Goal: Obtain resource: Obtain resource

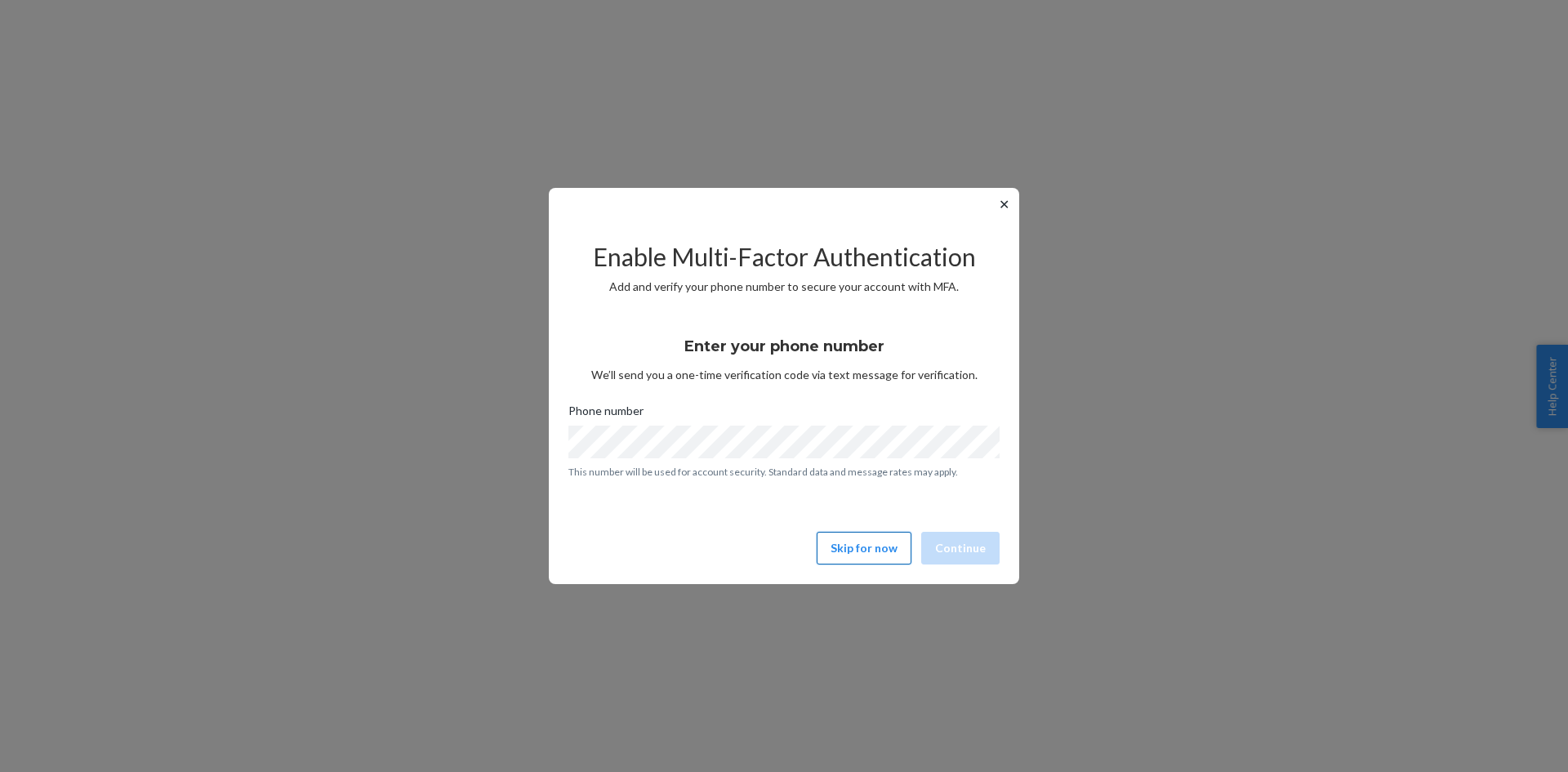
click at [861, 558] on button "Skip for now" at bounding box center [864, 547] width 94 height 32
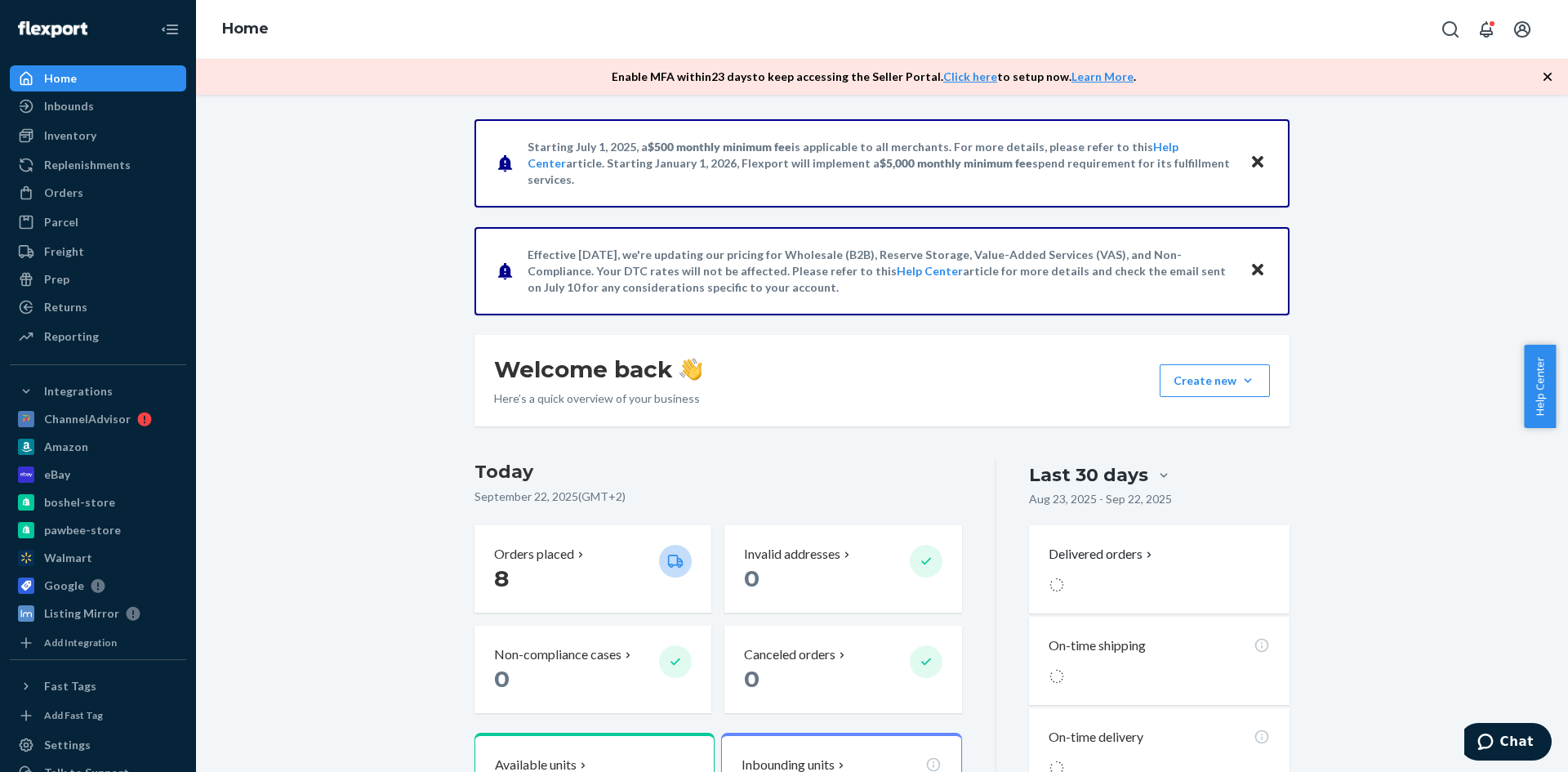
scroll to position [327, 0]
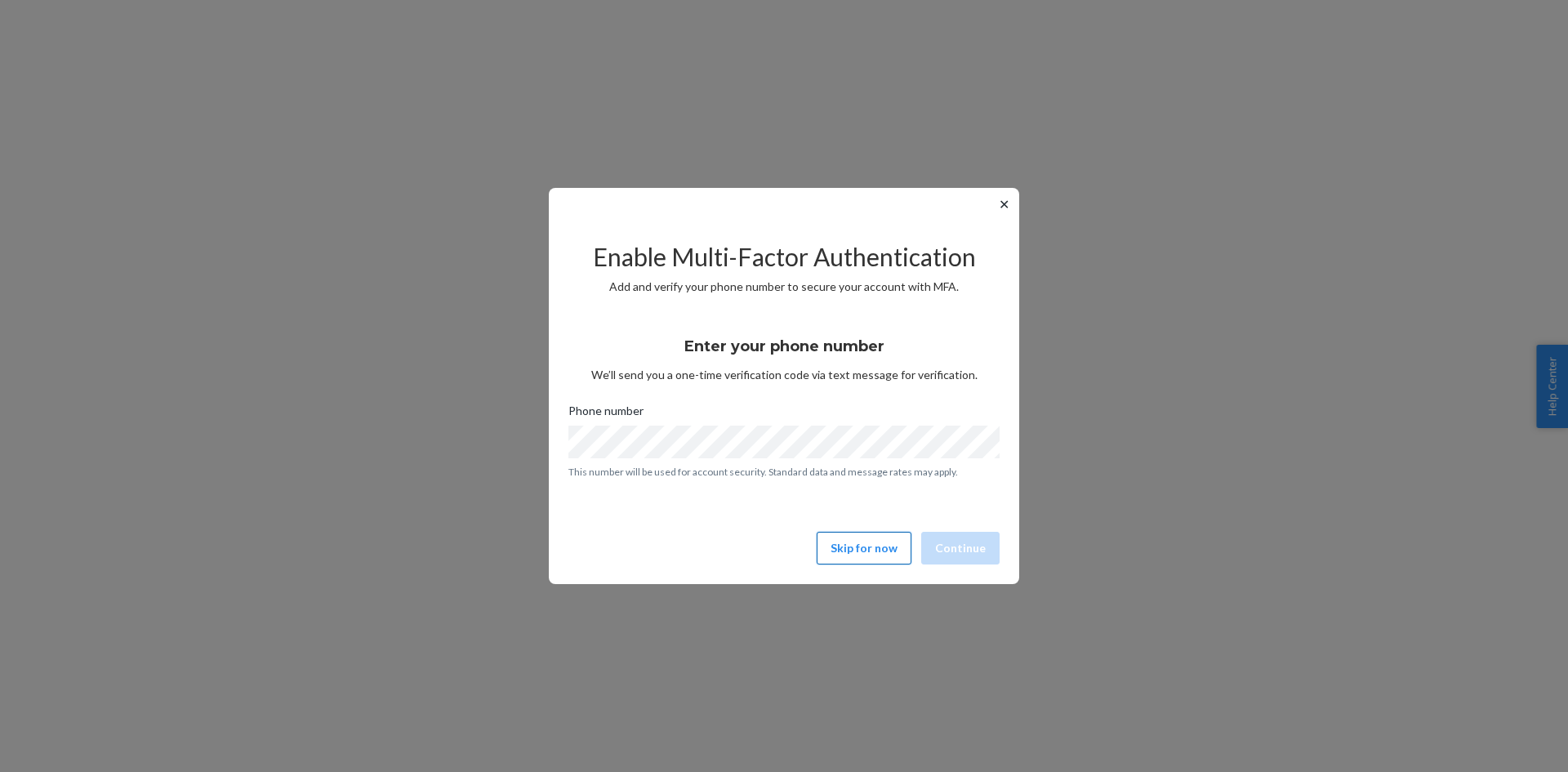
click at [872, 546] on button "Skip for now" at bounding box center [864, 547] width 94 height 32
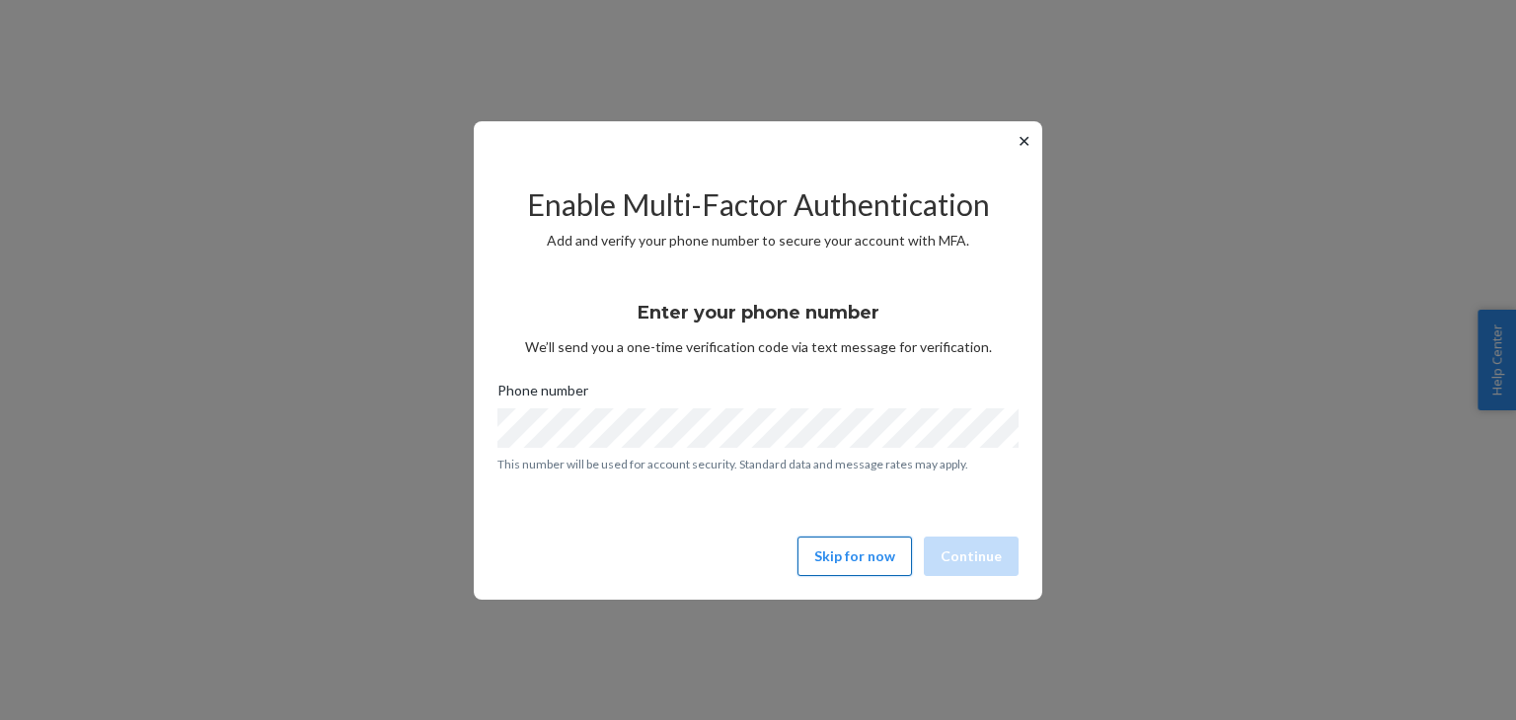
click at [896, 569] on button "Skip for now" at bounding box center [854, 556] width 114 height 39
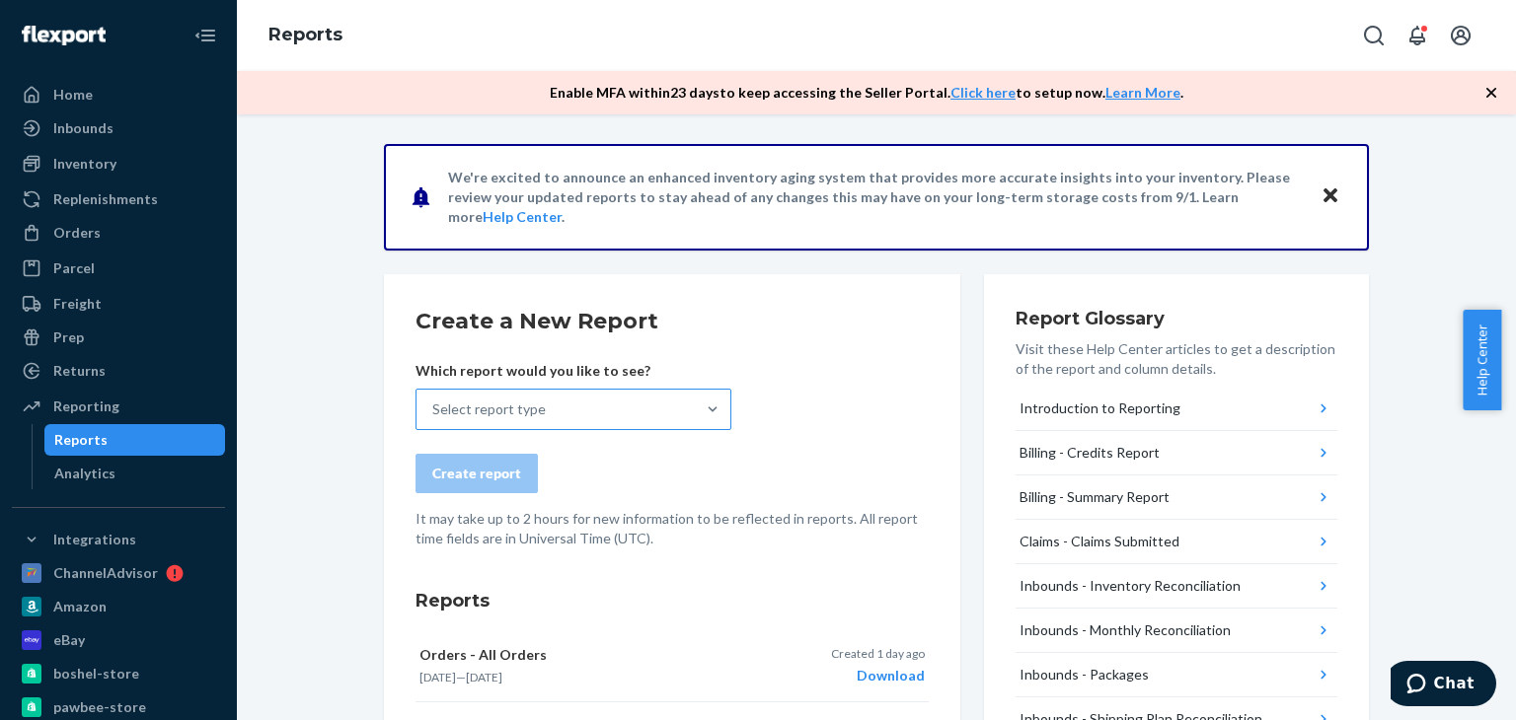
click at [684, 408] on div "Select report type" at bounding box center [555, 409] width 278 height 39
click at [434, 408] on input "Select report type" at bounding box center [433, 410] width 2 height 20
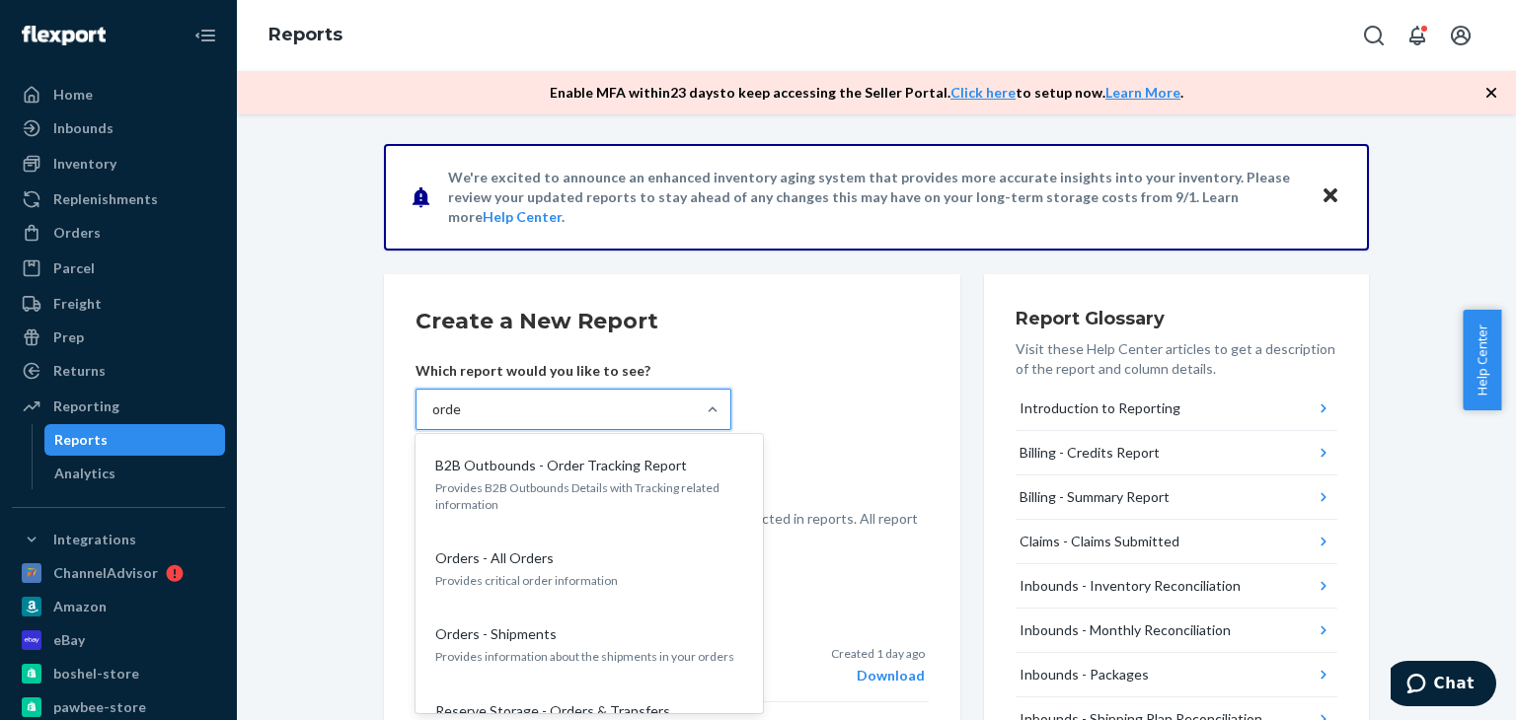
type input "order"
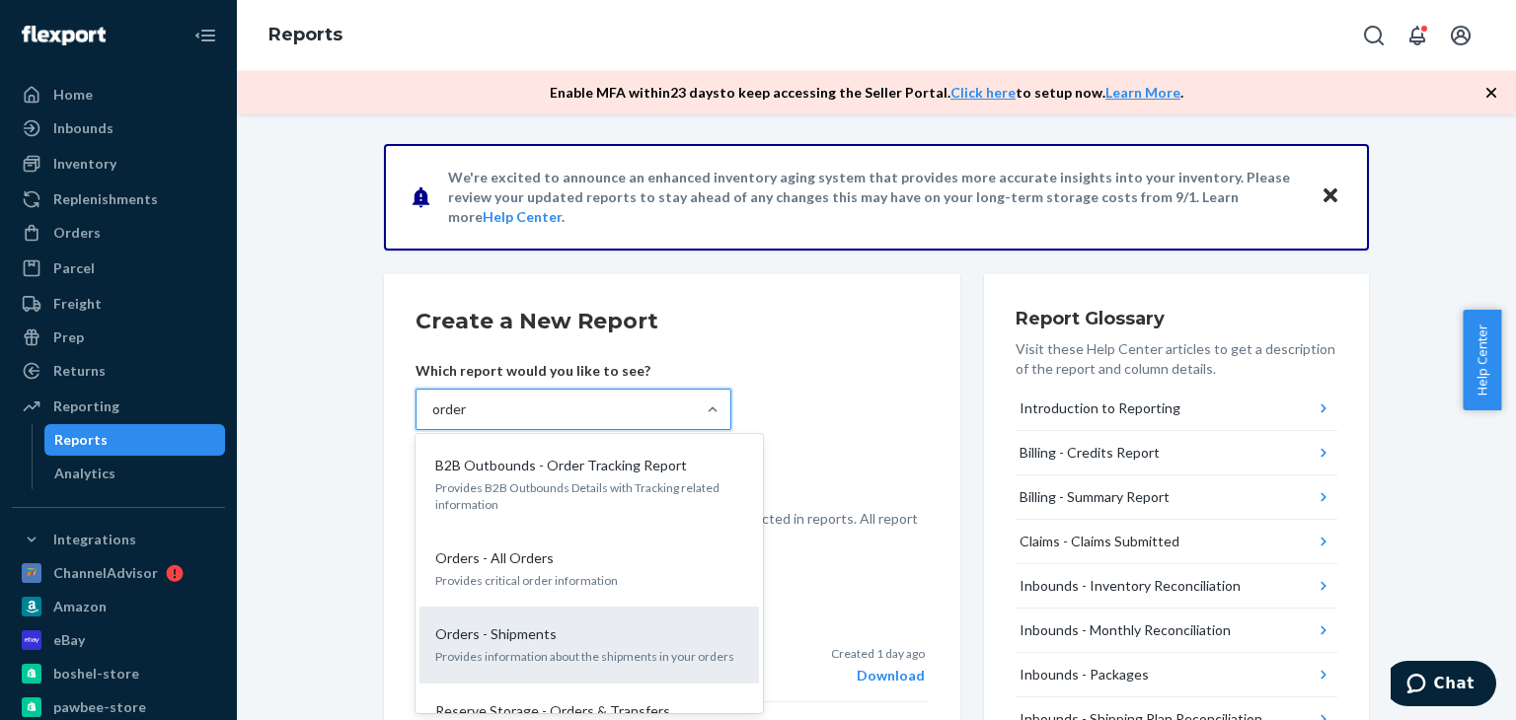
click at [521, 633] on p "Orders - Shipments" at bounding box center [495, 635] width 121 height 20
click at [468, 419] on input "order" at bounding box center [450, 410] width 36 height 20
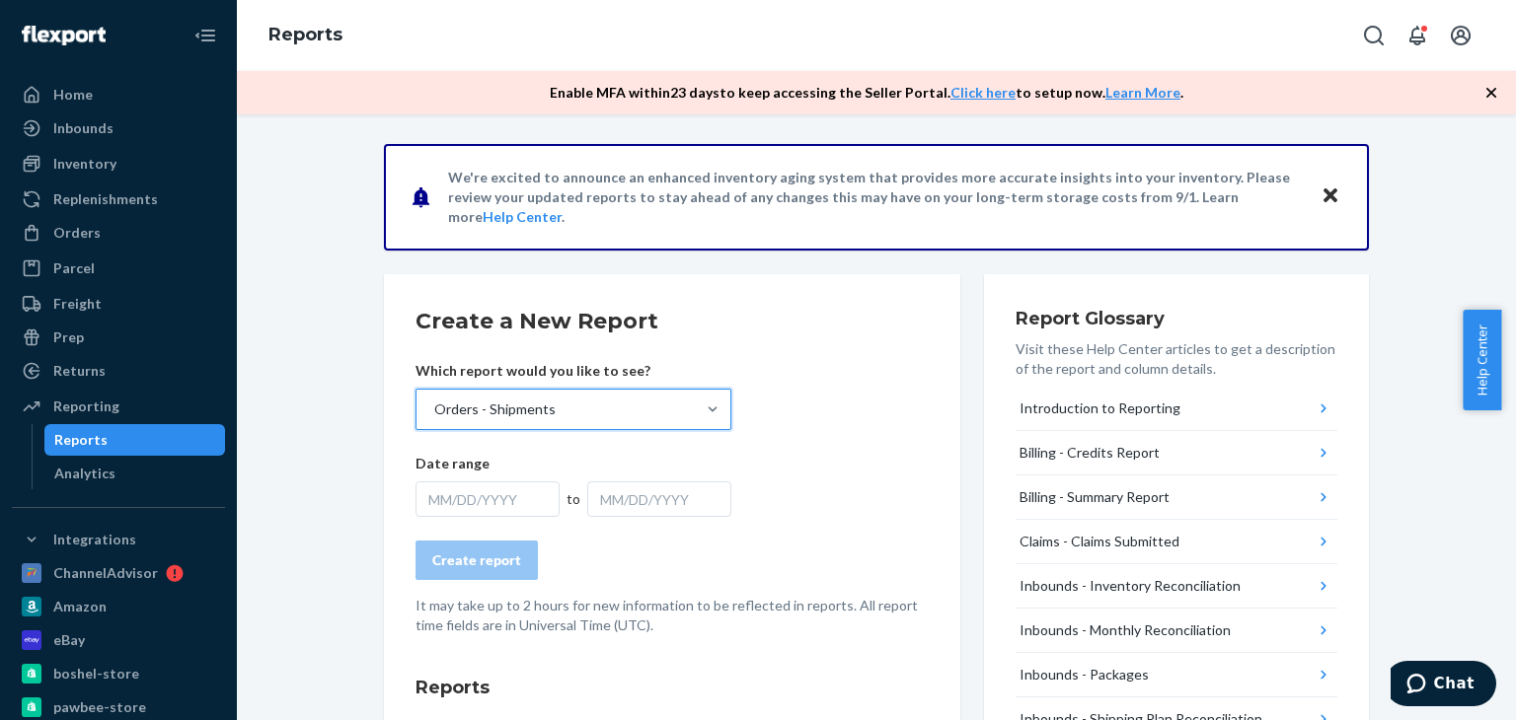
click at [505, 487] on div "MM/DD/YYYY" at bounding box center [487, 500] width 144 height 36
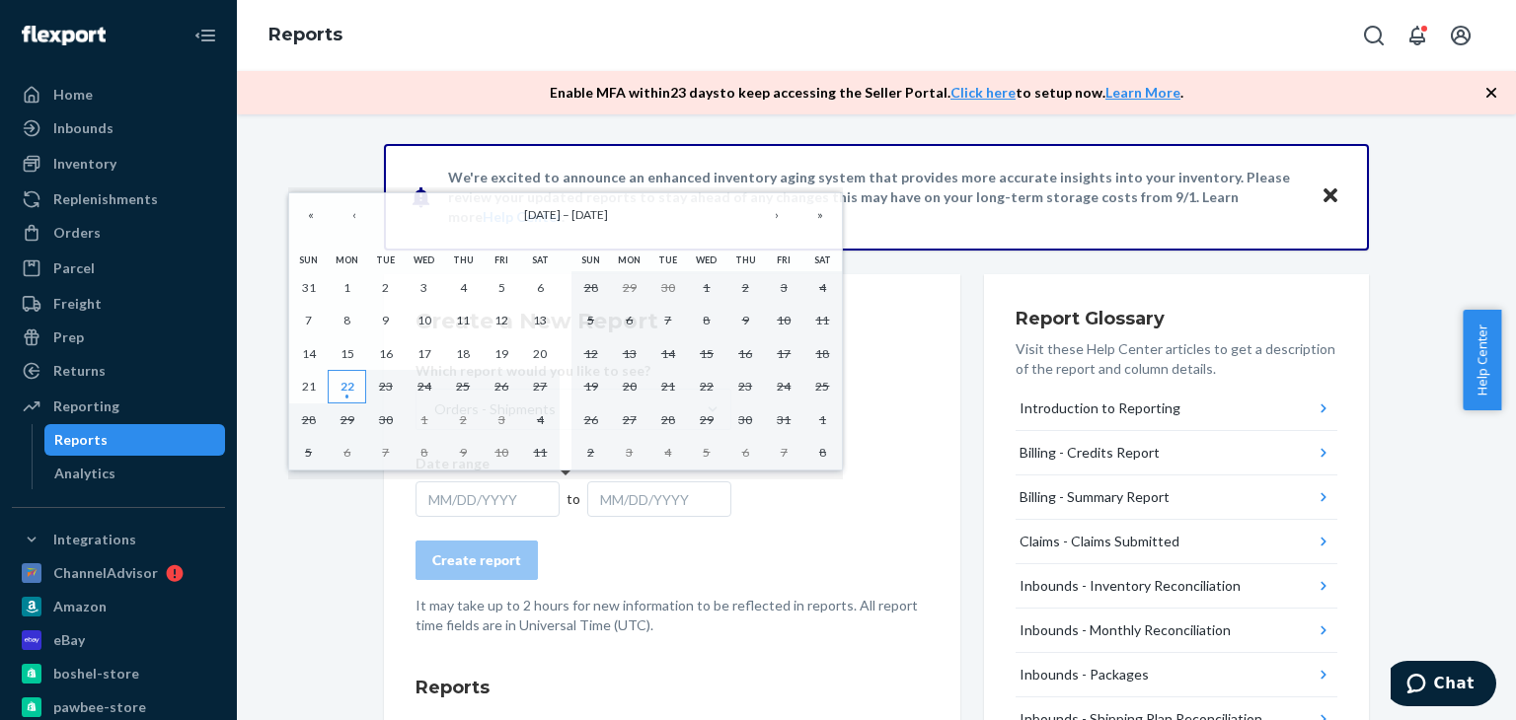
click at [340, 394] on abbr "22" at bounding box center [347, 386] width 14 height 15
click at [340, 226] on button "‹" at bounding box center [354, 214] width 43 height 43
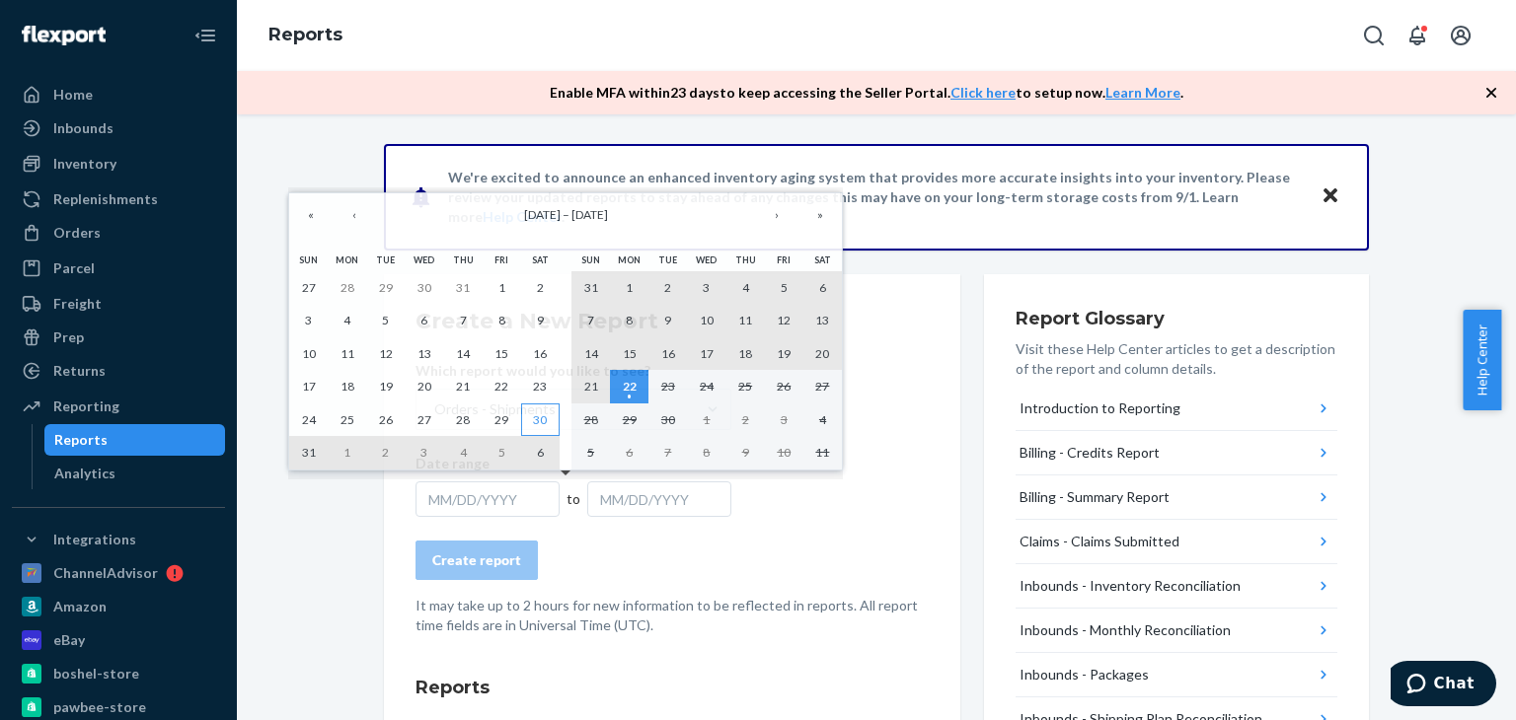
click at [544, 414] on abbr "30" at bounding box center [540, 420] width 14 height 15
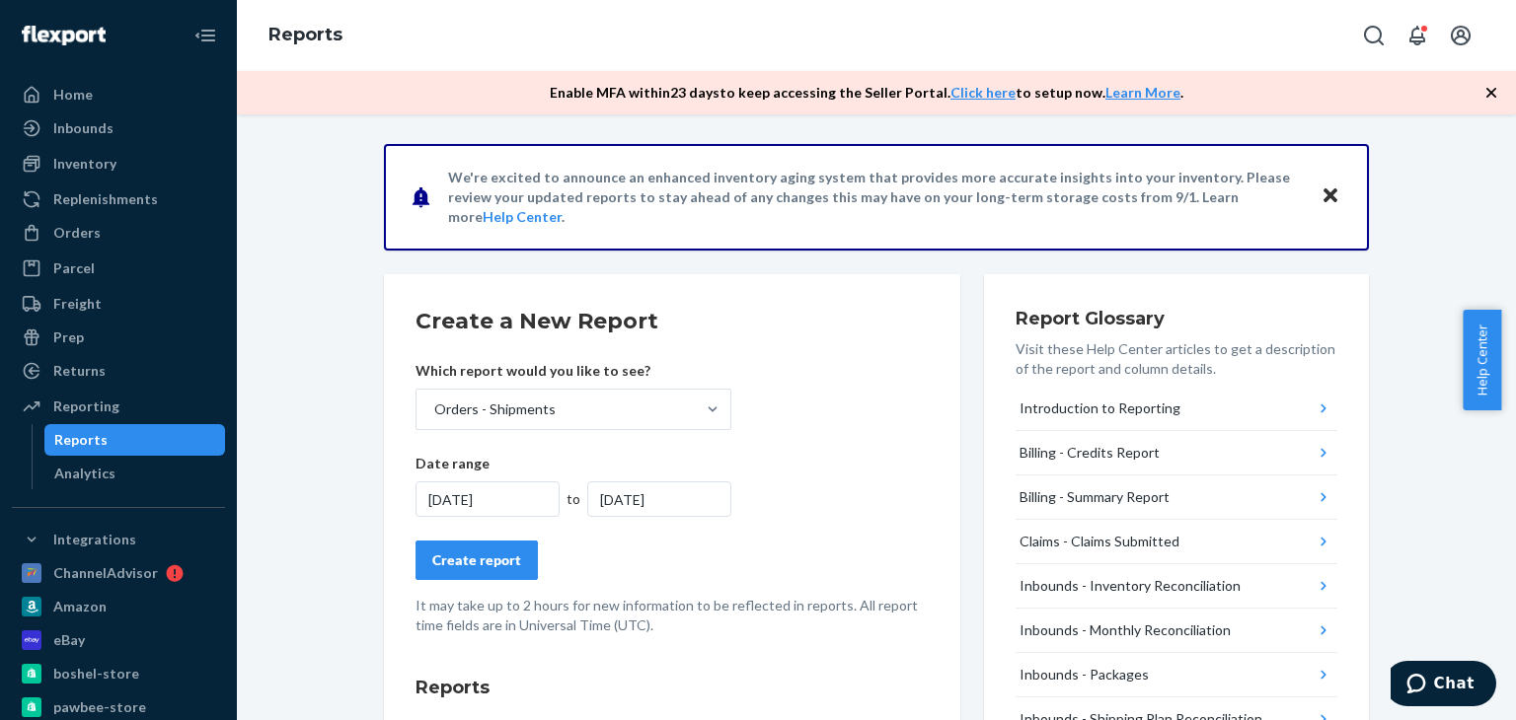
click at [454, 490] on div "8/30/2025" at bounding box center [487, 500] width 144 height 36
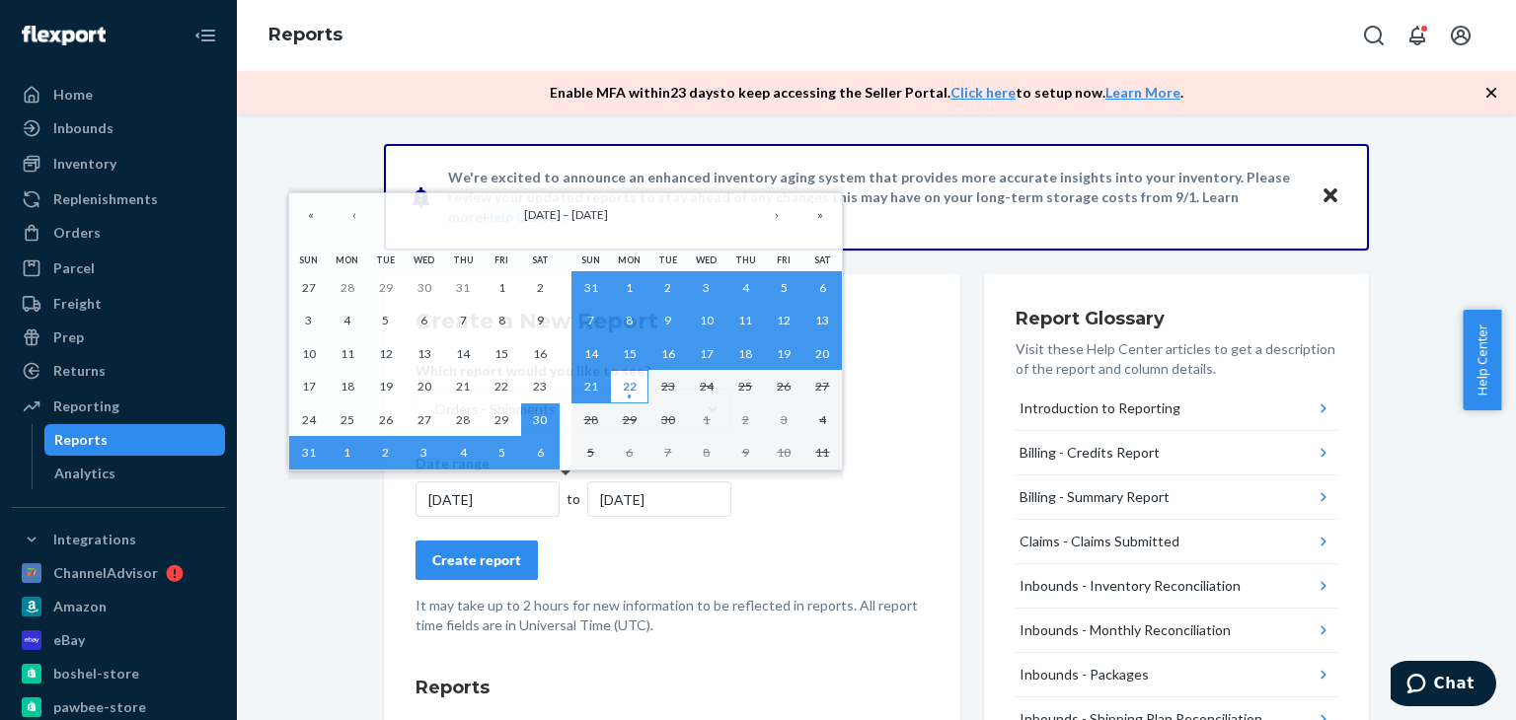
click at [625, 388] on abbr "22" at bounding box center [630, 386] width 14 height 15
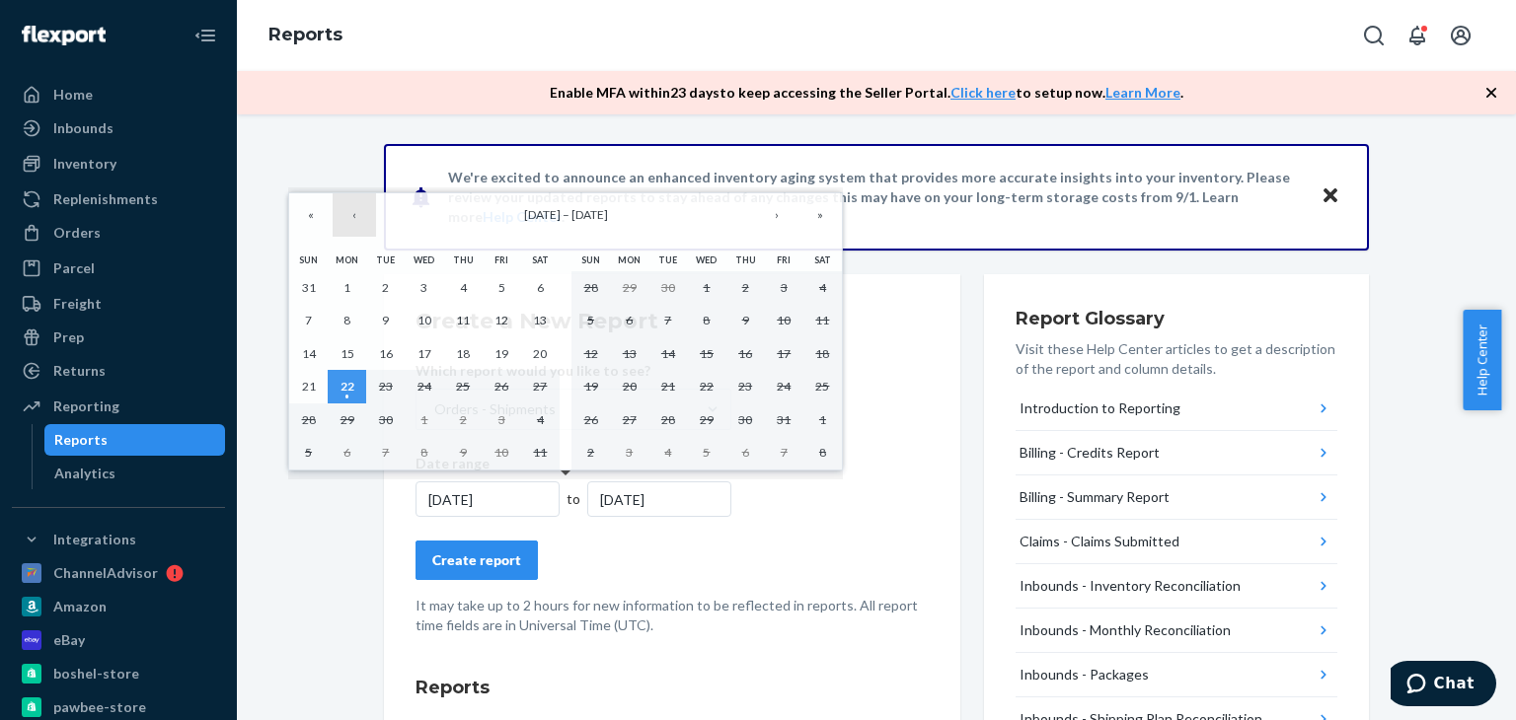
click at [351, 222] on button "‹" at bounding box center [354, 214] width 43 height 43
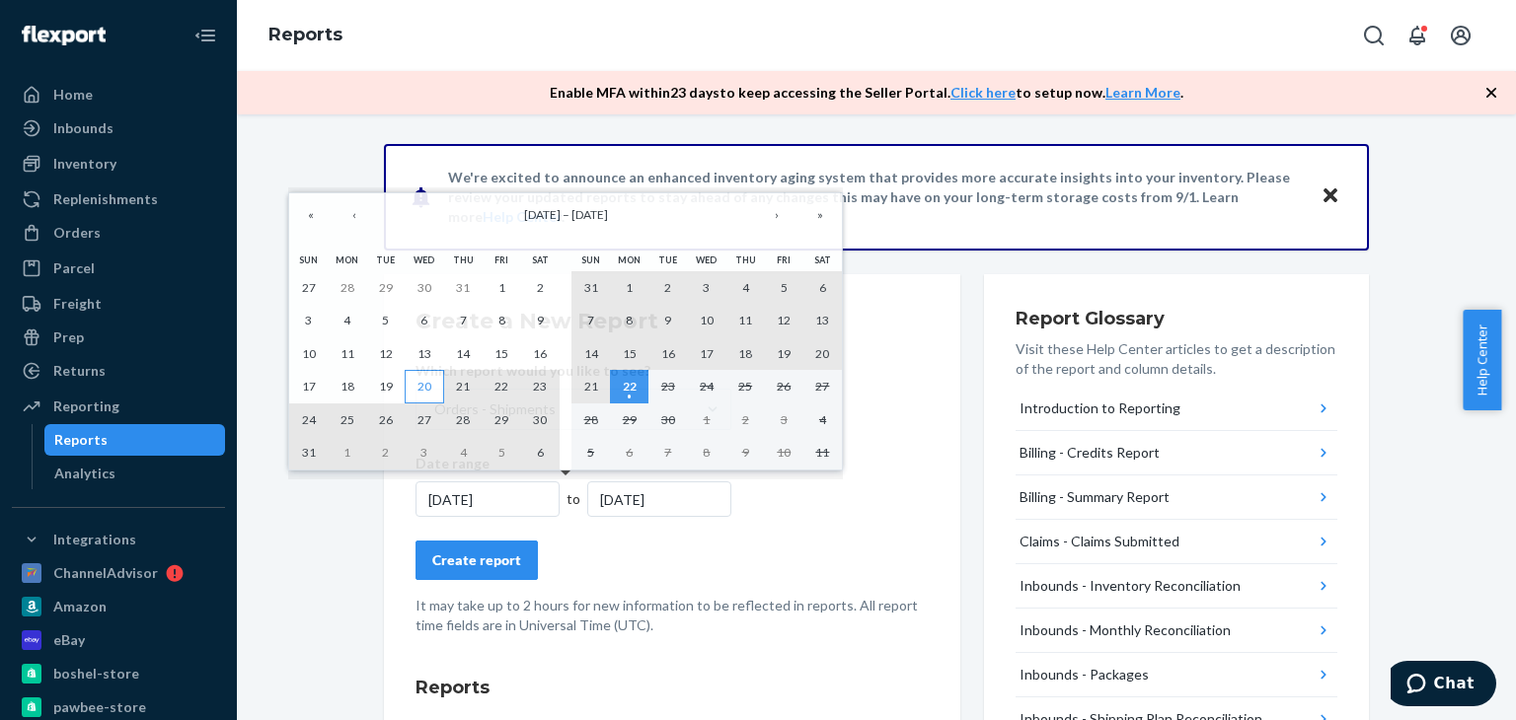
click at [431, 384] on button "20" at bounding box center [424, 387] width 38 height 34
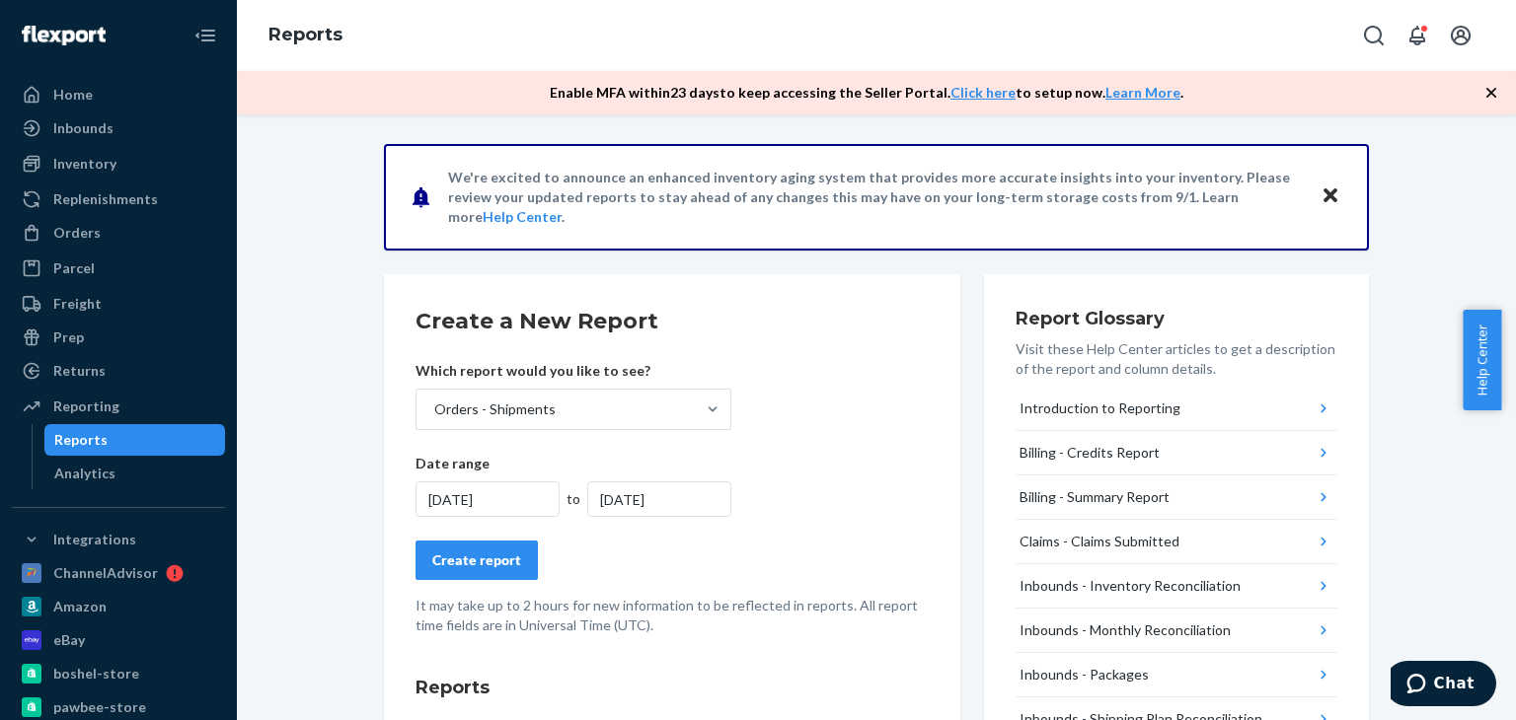
click at [753, 586] on form "Create a New Report Which report would you like to see? Orders - Shipments Date…" at bounding box center [671, 471] width 513 height 330
click at [470, 564] on div "Create report" at bounding box center [476, 561] width 89 height 20
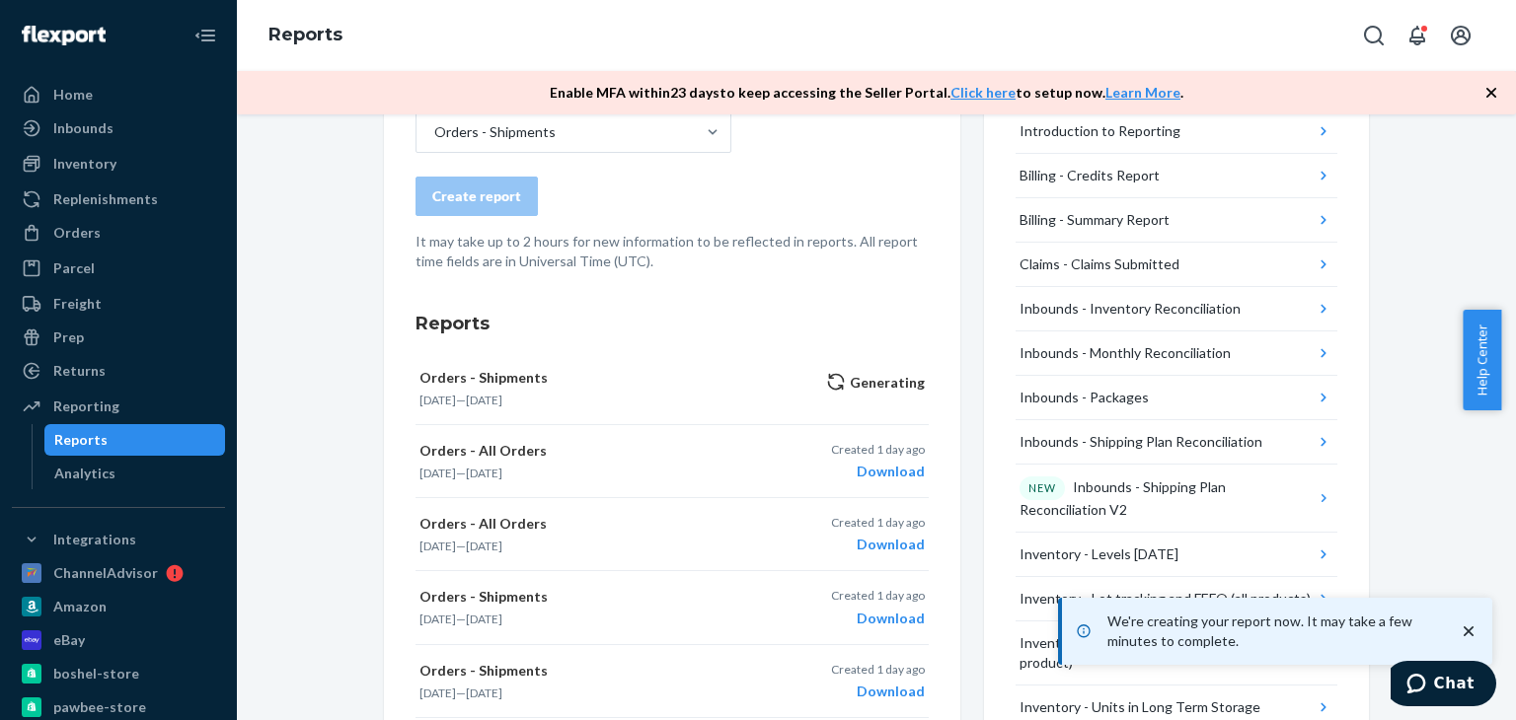
scroll to position [296, 0]
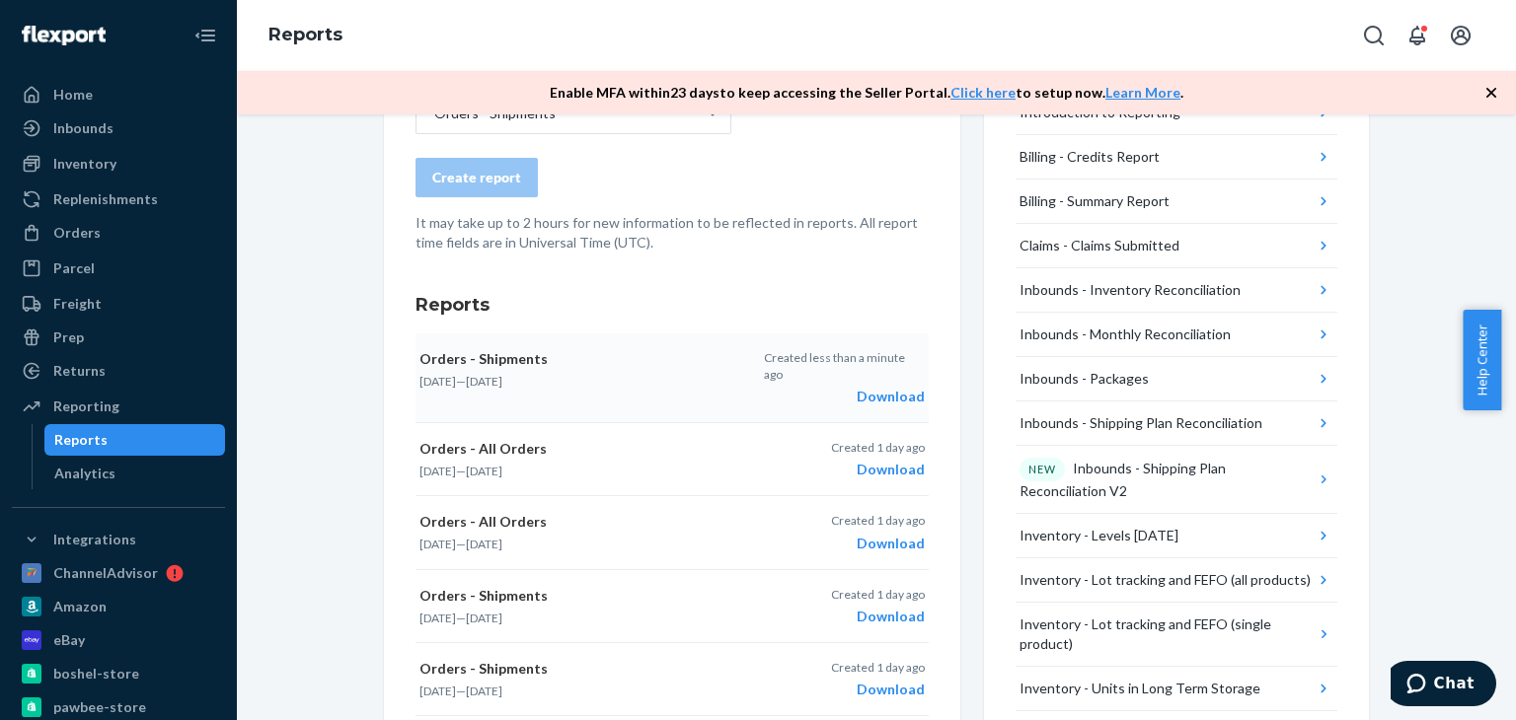
click at [894, 387] on div "Download" at bounding box center [844, 397] width 161 height 20
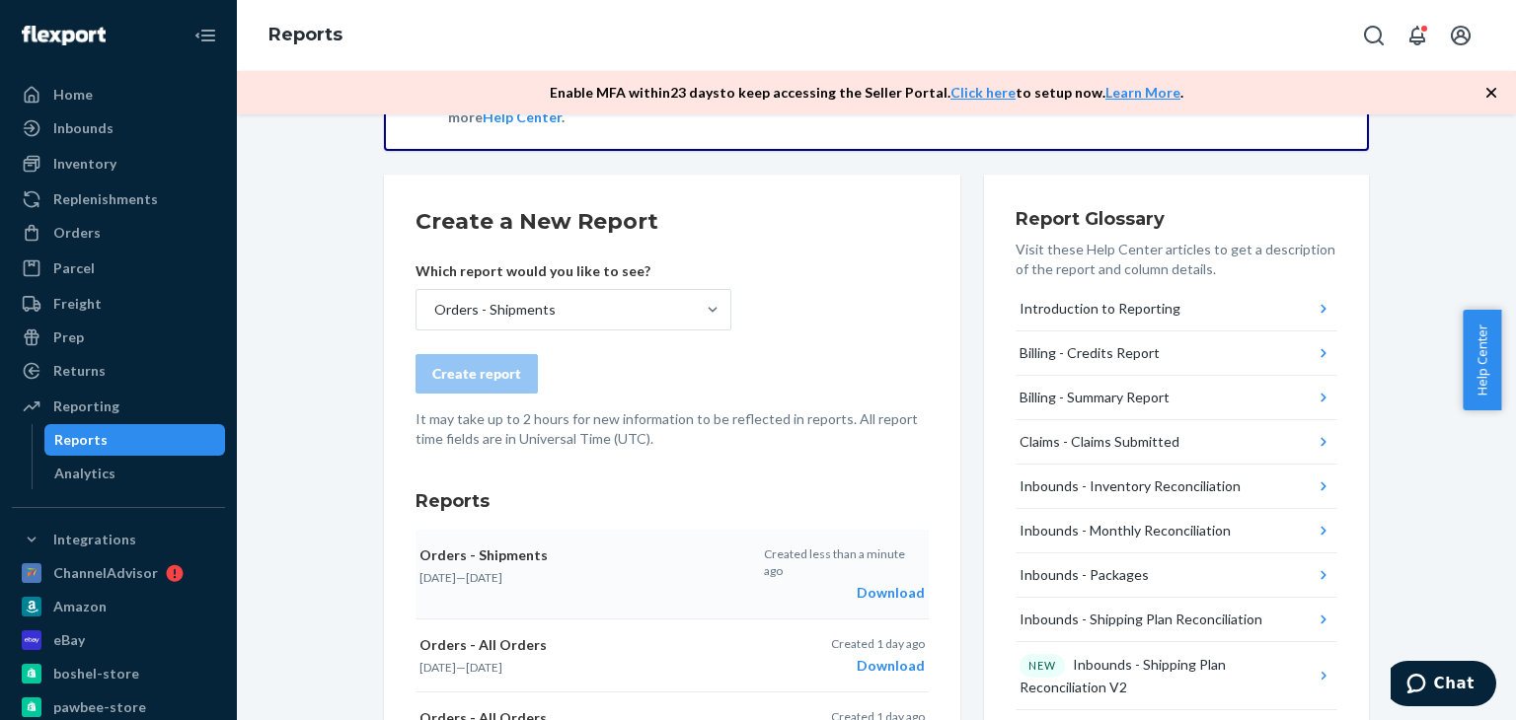
scroll to position [0, 0]
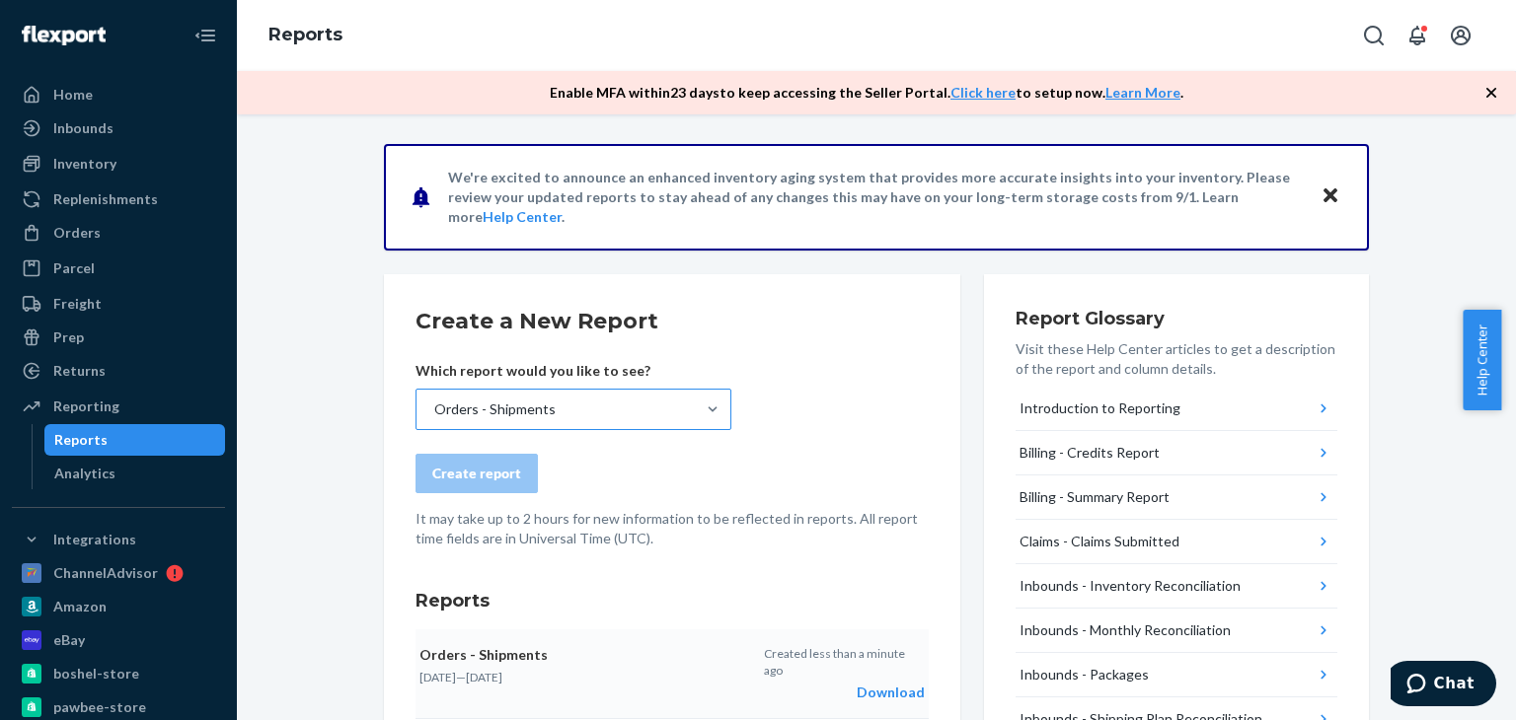
click at [618, 415] on div "Orders - Shipments" at bounding box center [555, 409] width 278 height 39
click at [434, 415] on input "Orders - Shipments" at bounding box center [433, 410] width 2 height 20
click at [628, 412] on div "Orders - Shipments" at bounding box center [555, 409] width 278 height 39
click at [434, 412] on input "option Orders - Shipments, selected. 0 results available. Select is focused ,ty…" at bounding box center [433, 410] width 2 height 20
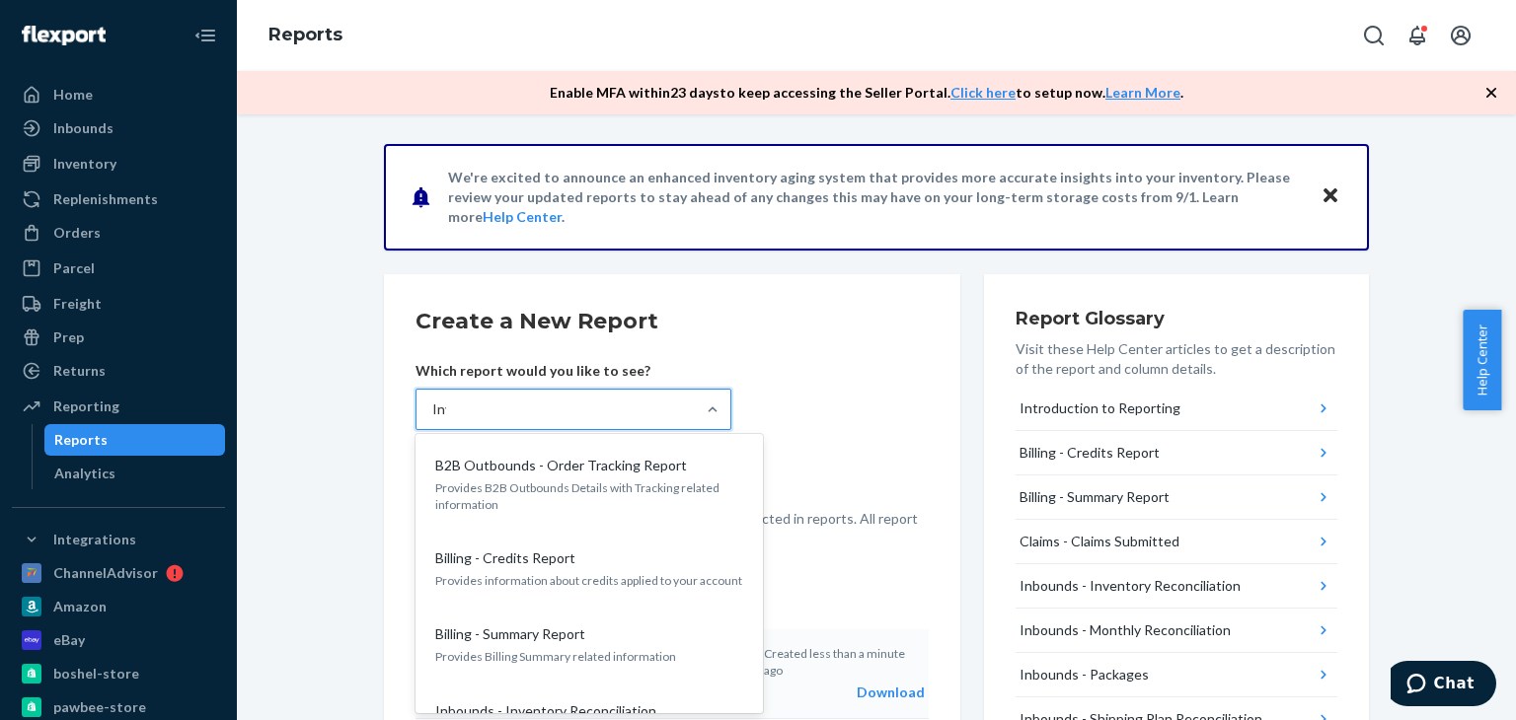
type input "Inve"
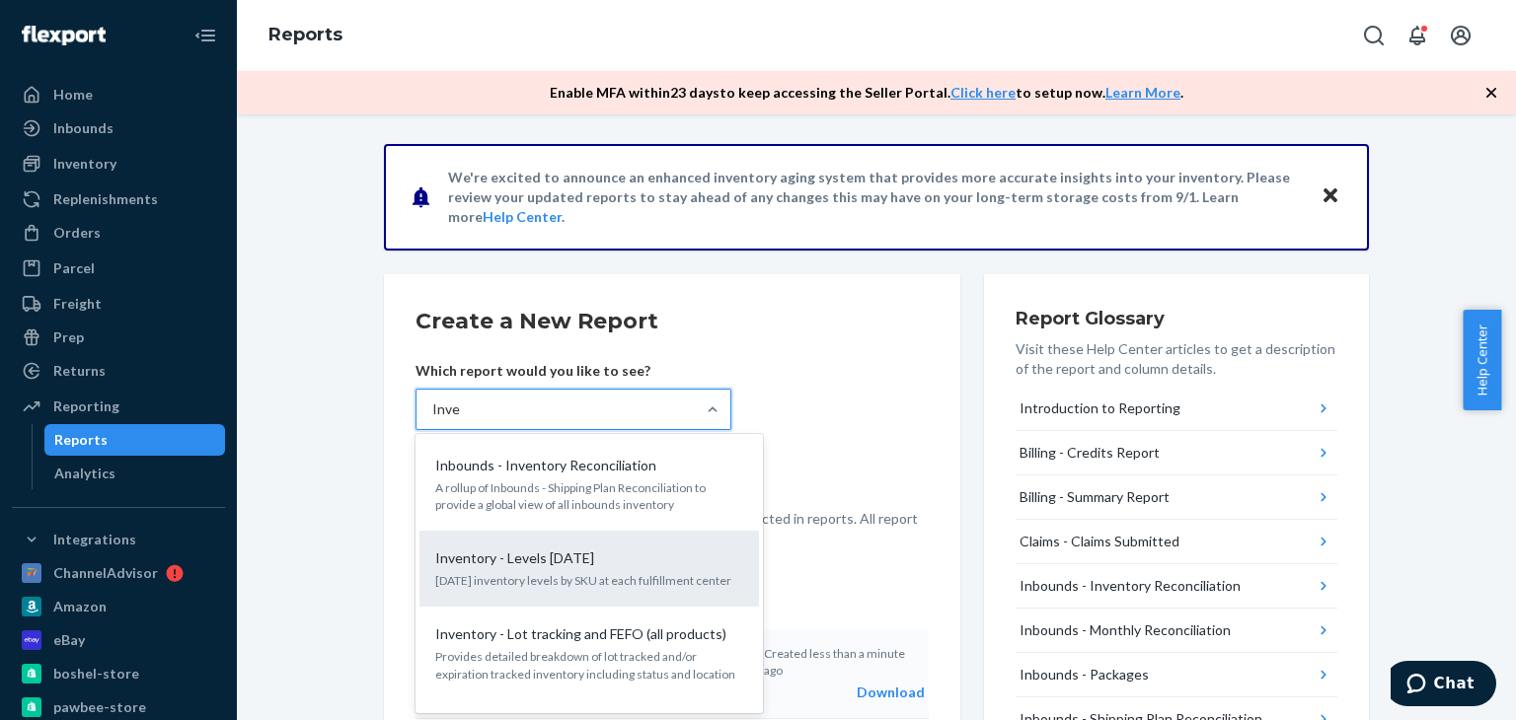
click at [566, 573] on p "Today's inventory levels by SKU at each fulfillment center" at bounding box center [589, 580] width 308 height 17
click at [460, 419] on input "Inve" at bounding box center [446, 410] width 28 height 20
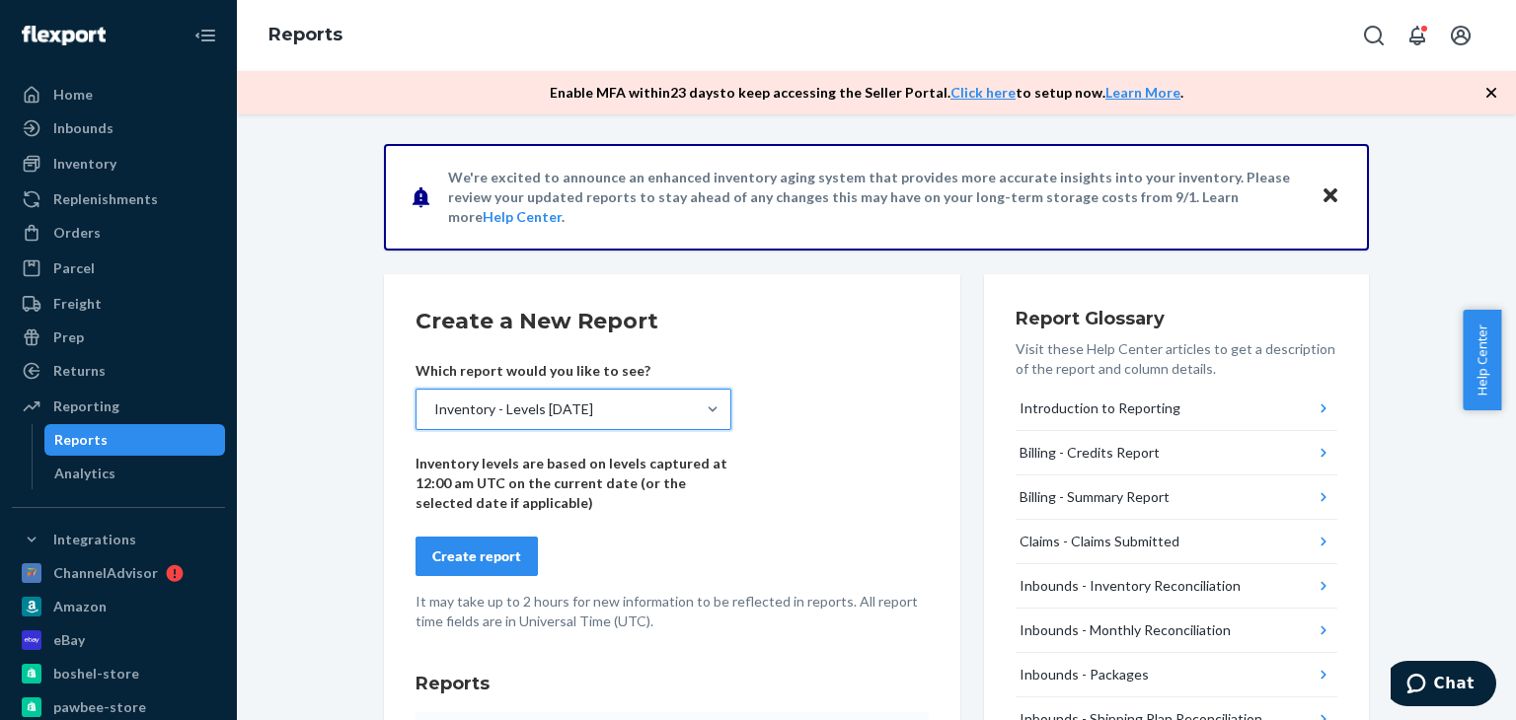
click at [497, 562] on div "Create report" at bounding box center [476, 557] width 89 height 20
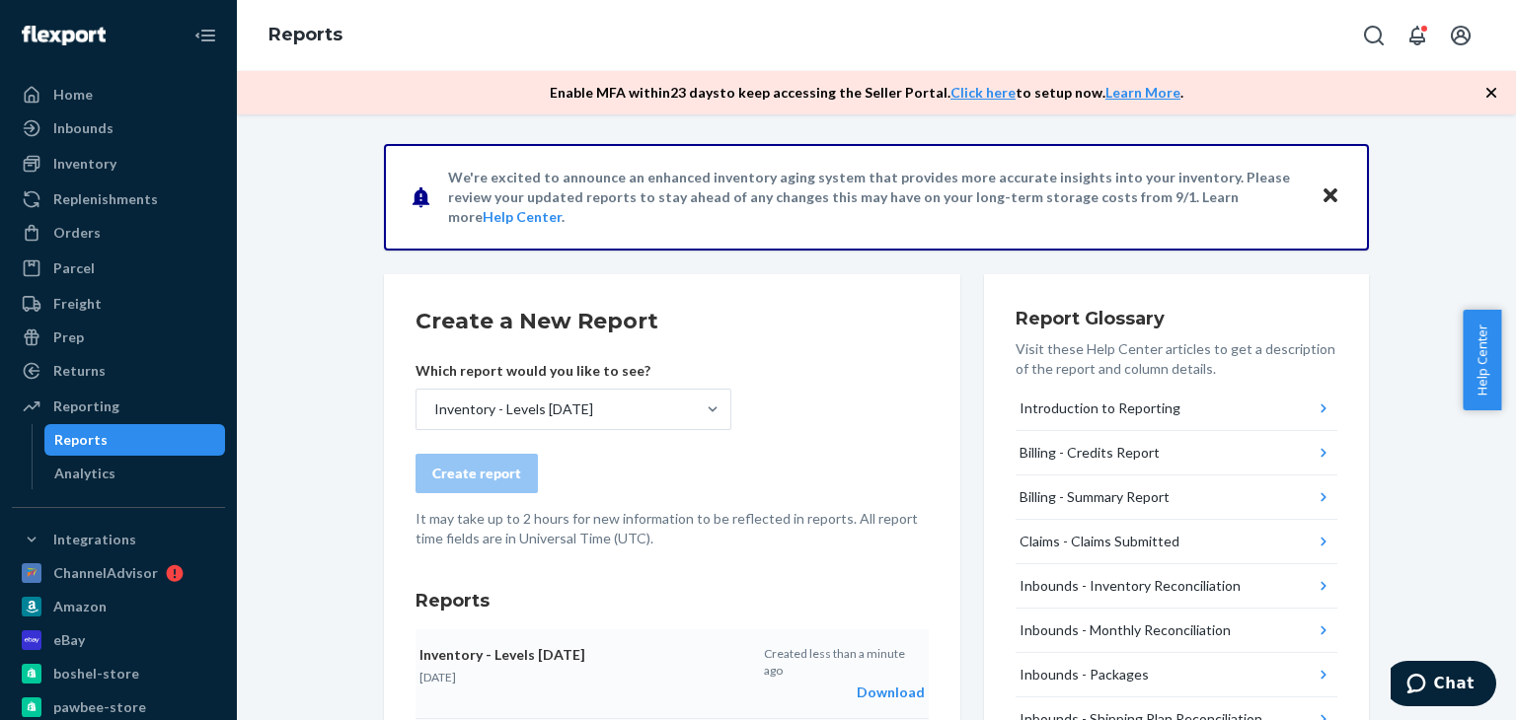
click at [876, 683] on div "Download" at bounding box center [844, 693] width 161 height 20
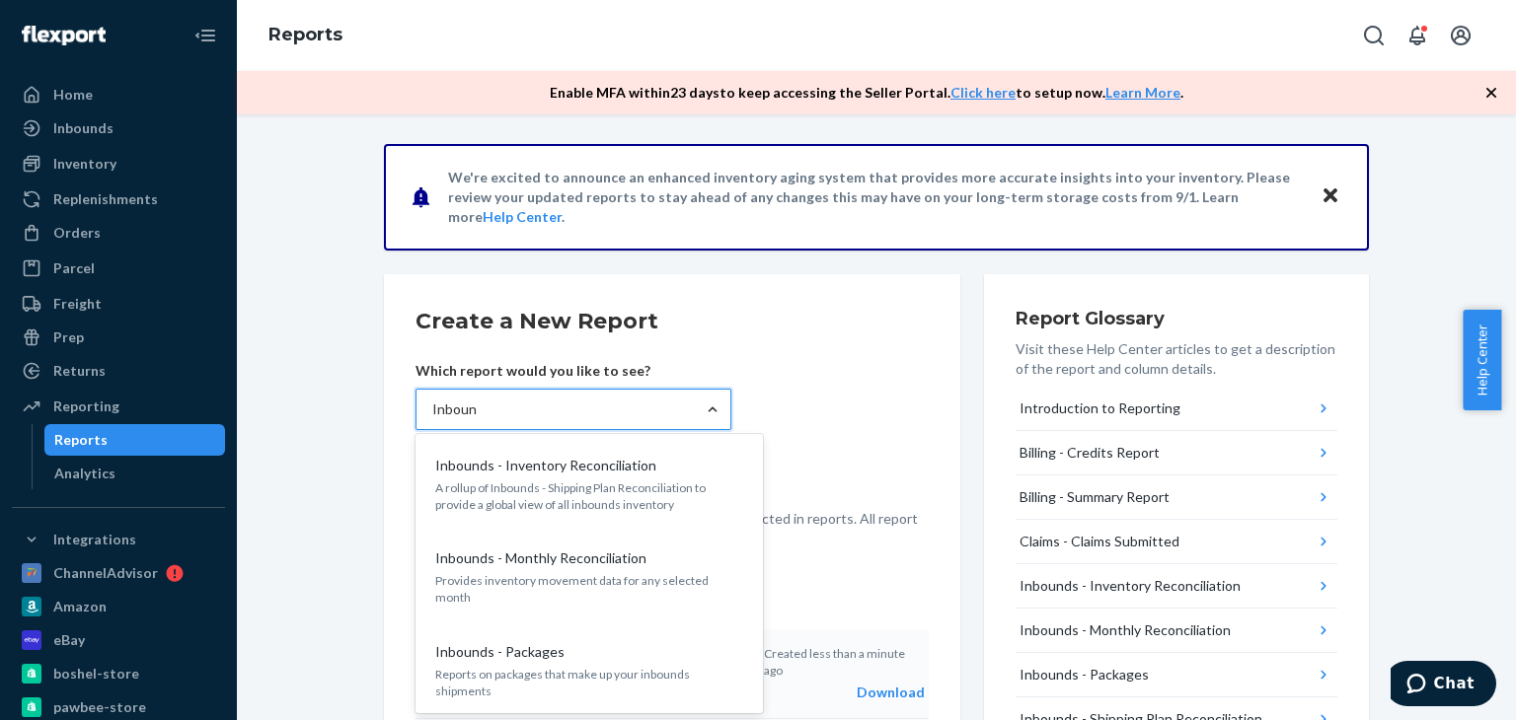
type input "Inbound"
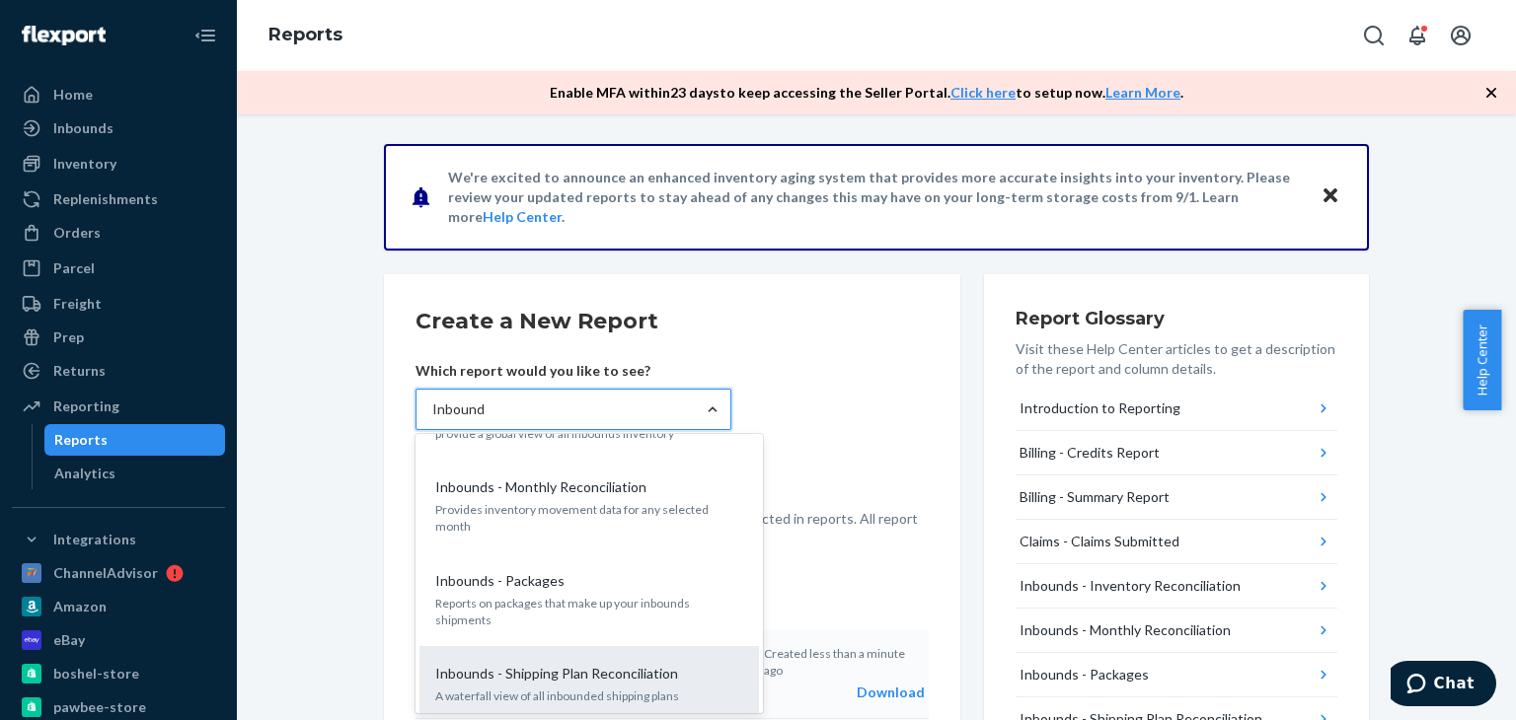
scroll to position [99, 0]
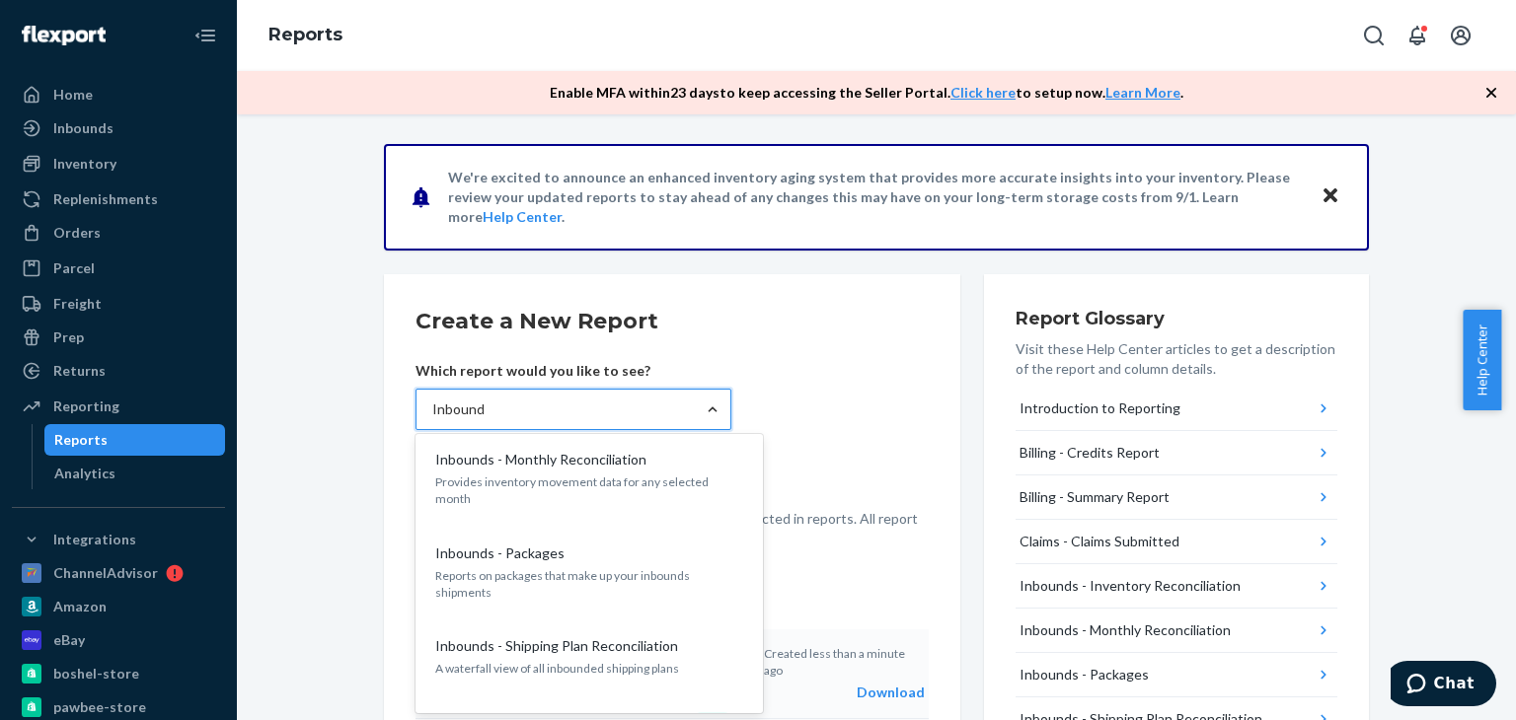
click at [632, 660] on p "A waterfall view of all inbounded shipping plans" at bounding box center [589, 668] width 308 height 17
click at [485, 419] on input "Inbound" at bounding box center [458, 410] width 52 height 20
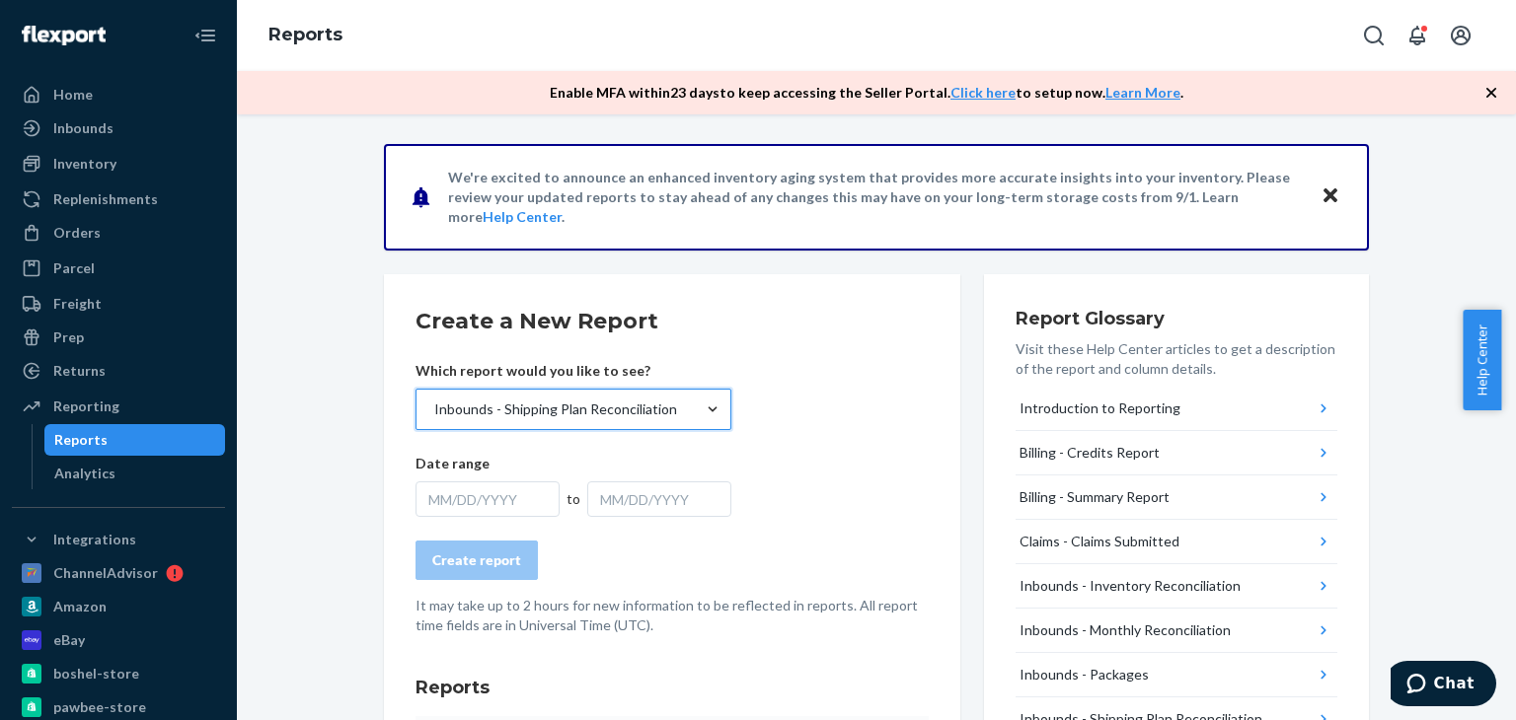
click at [608, 502] on div "MM/DD/YYYY" at bounding box center [659, 500] width 144 height 36
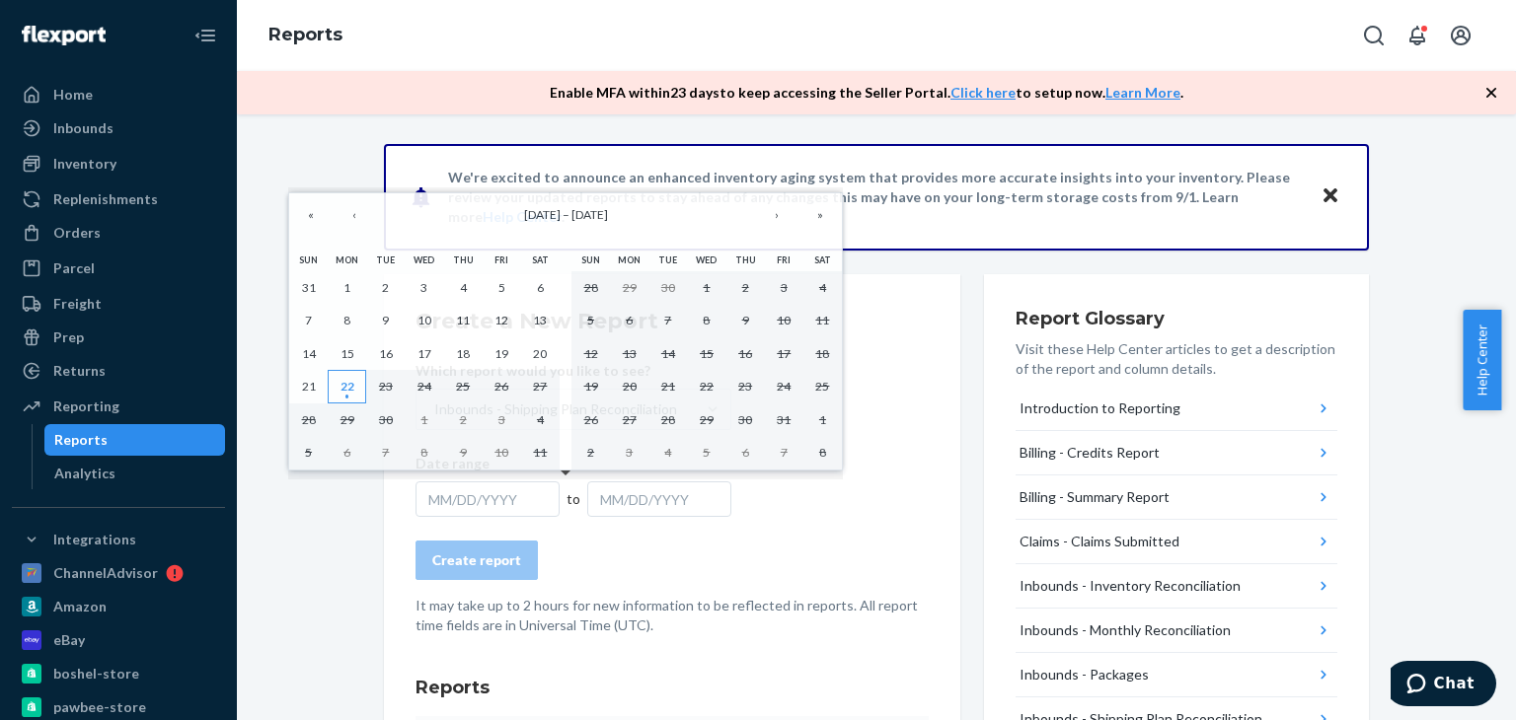
click at [357, 381] on button "22" at bounding box center [347, 387] width 38 height 34
click at [343, 219] on button "‹" at bounding box center [354, 214] width 43 height 43
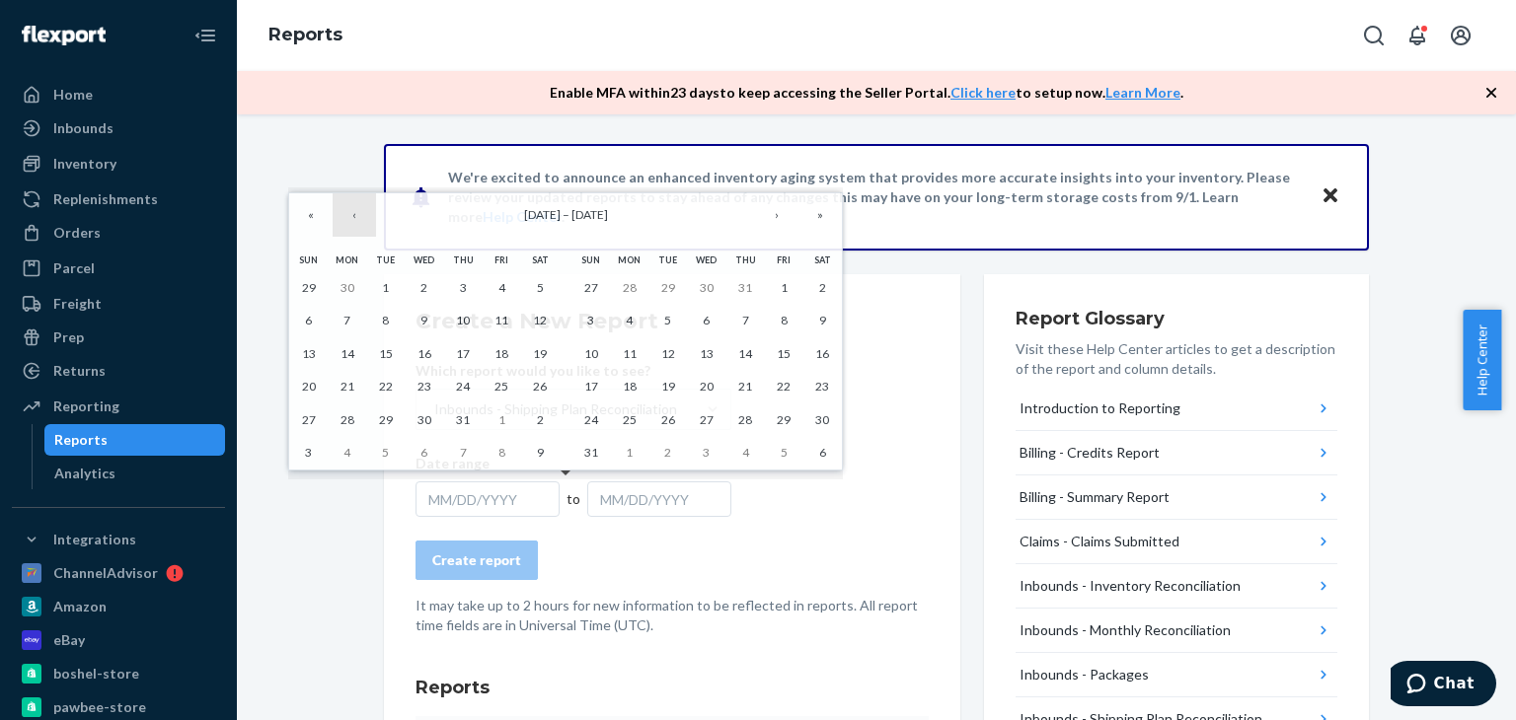
click at [343, 219] on button "‹" at bounding box center [354, 214] width 43 height 43
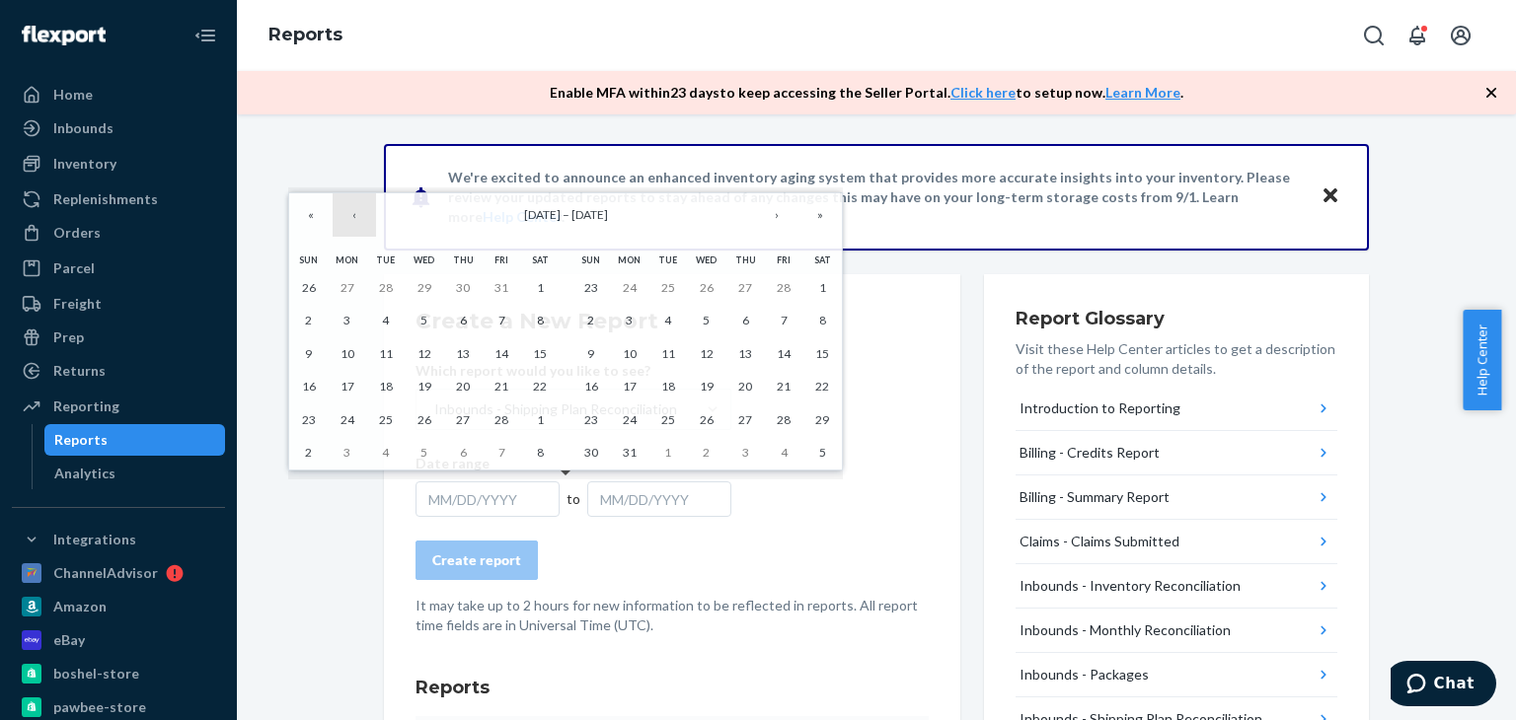
click at [343, 219] on button "‹" at bounding box center [354, 214] width 43 height 43
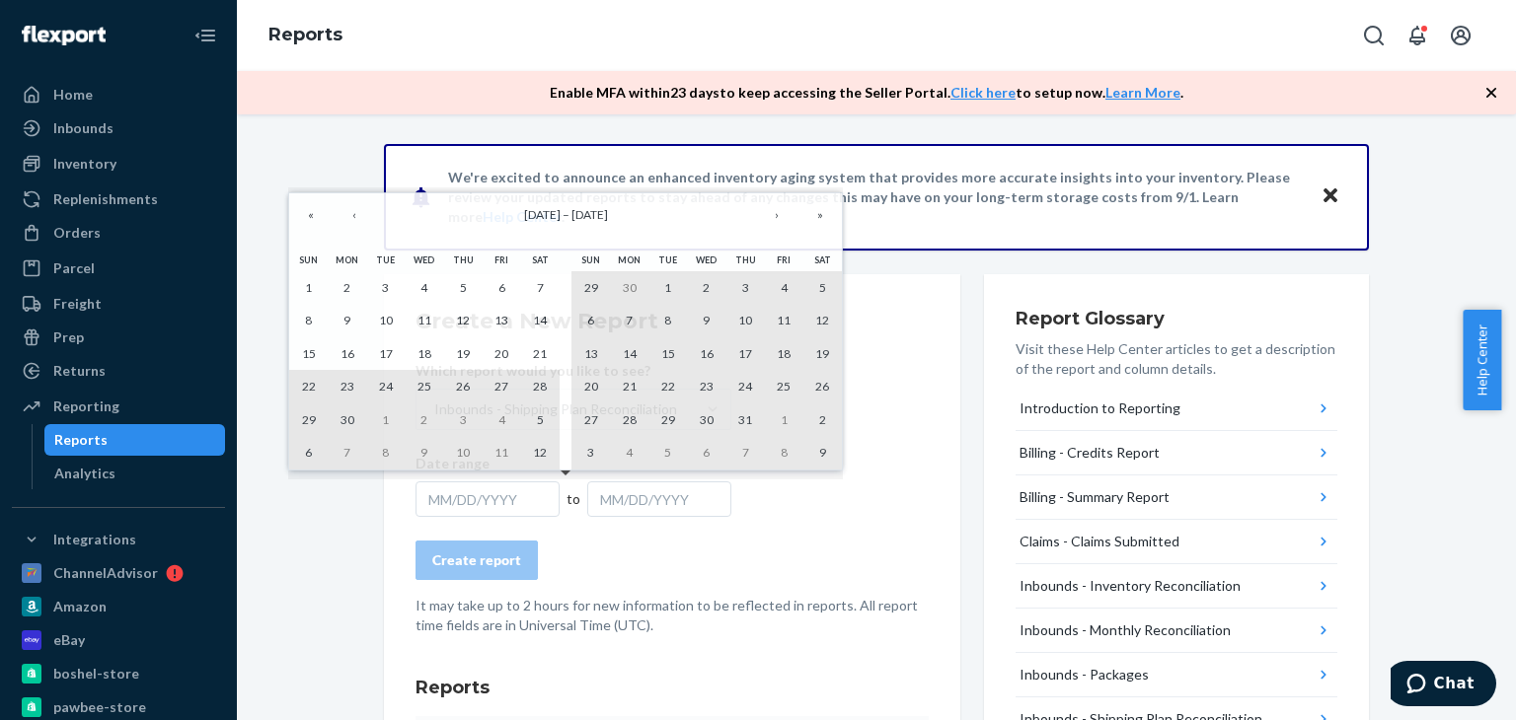
drag, startPoint x: 311, startPoint y: 389, endPoint x: 345, endPoint y: 400, distance: 36.2
click at [311, 388] on abbr "22" at bounding box center [309, 386] width 14 height 15
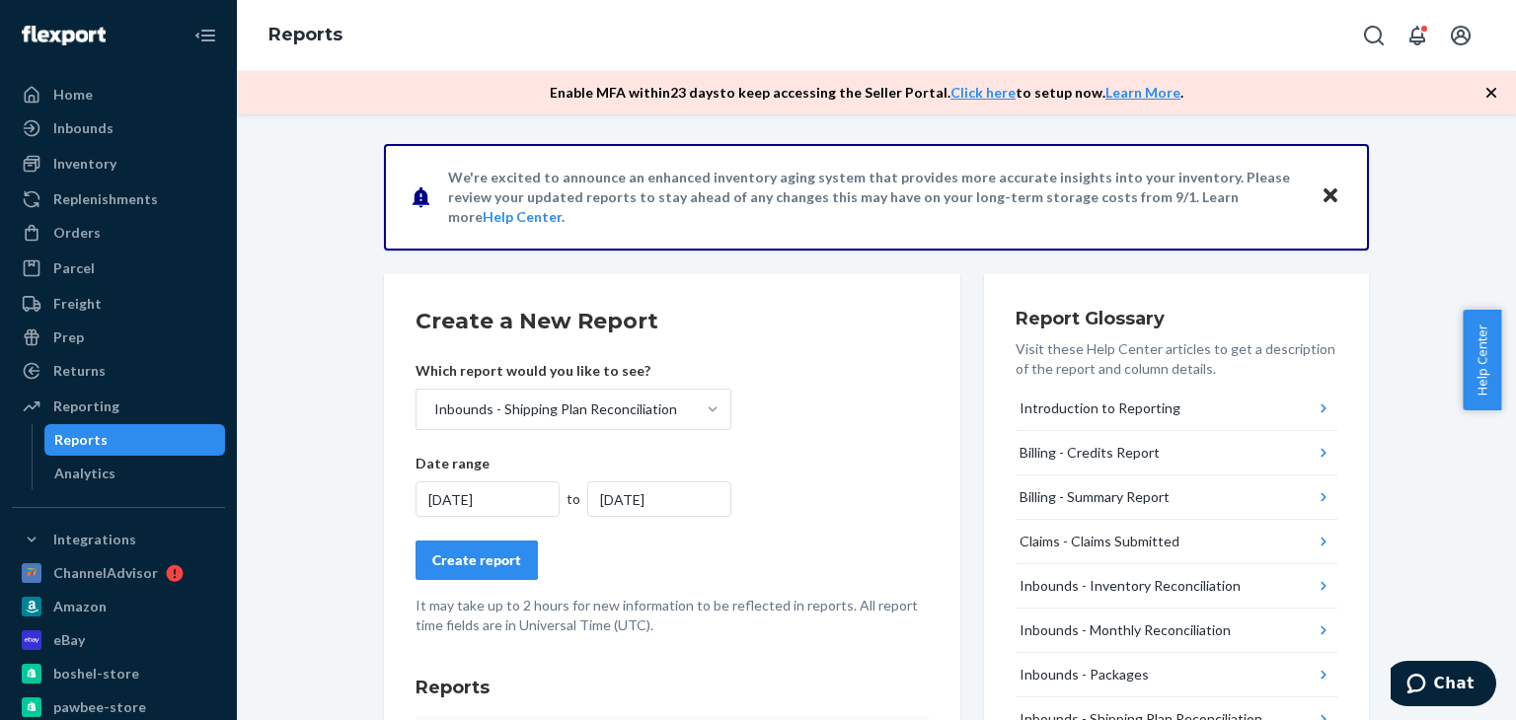
click at [469, 567] on div "Create report" at bounding box center [476, 561] width 89 height 20
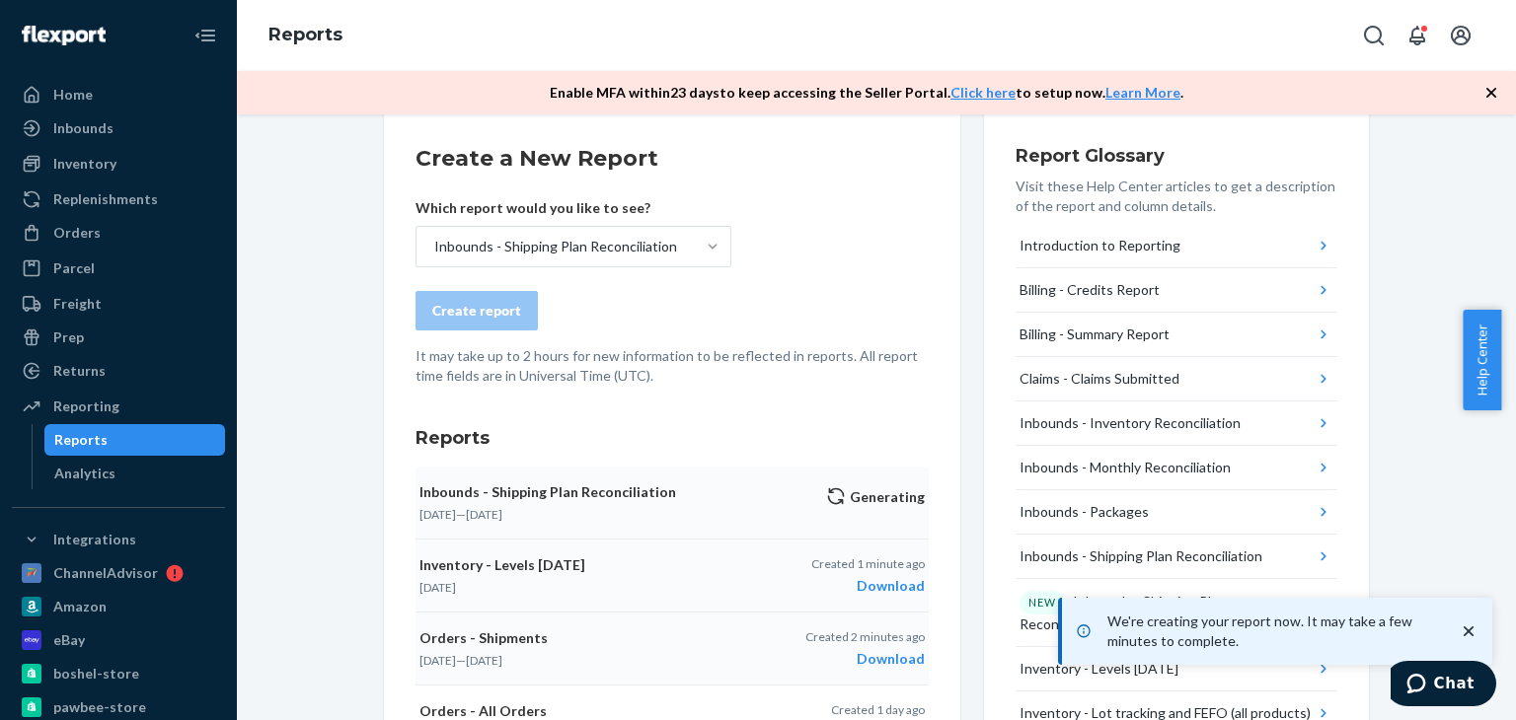
scroll to position [197, 0]
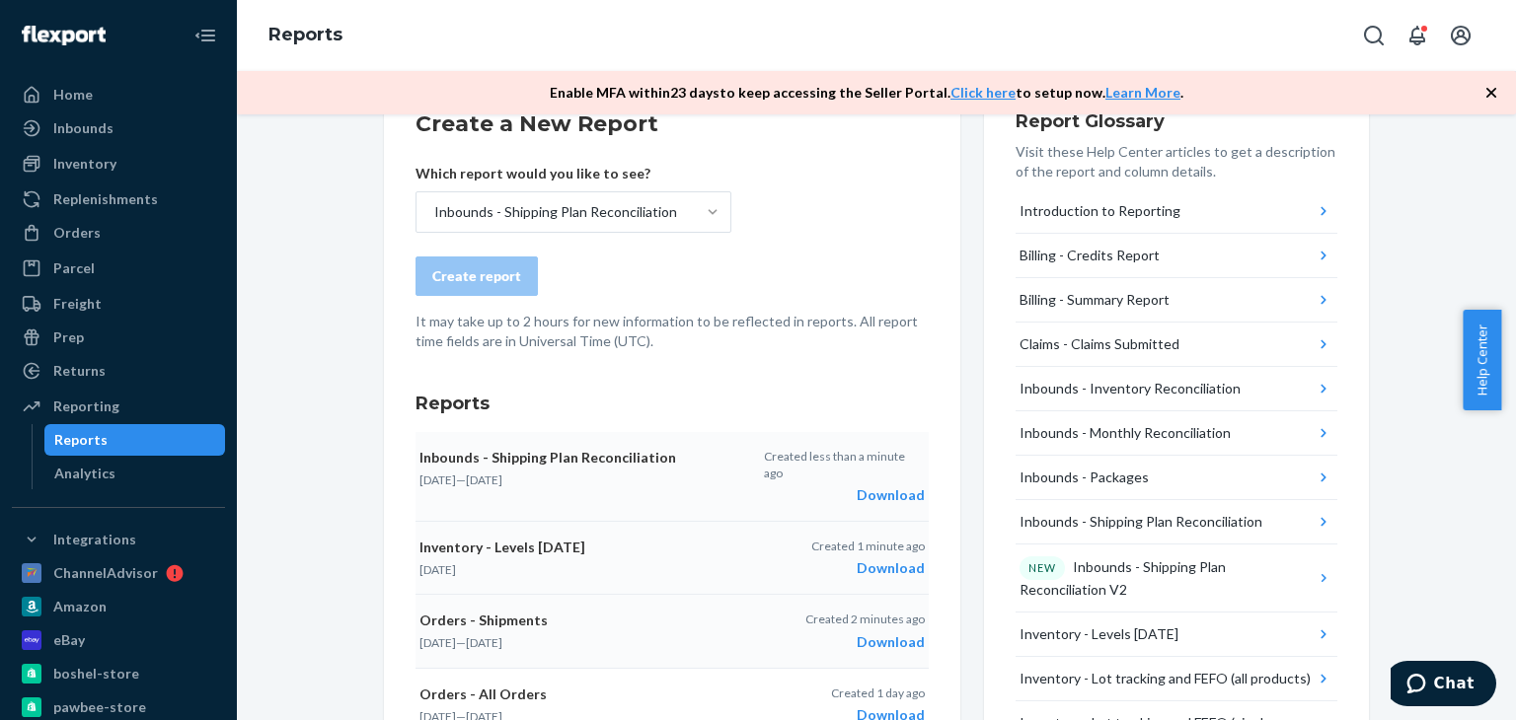
click at [868, 486] on div "Download" at bounding box center [844, 496] width 161 height 20
